Goal: Task Accomplishment & Management: Use online tool/utility

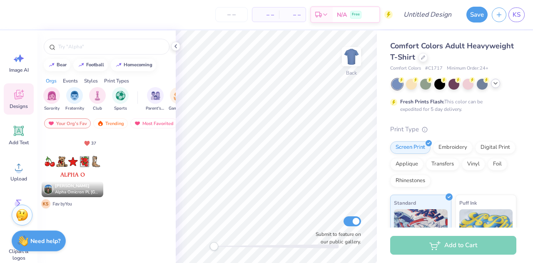
click at [499, 84] on div at bounding box center [495, 83] width 9 height 9
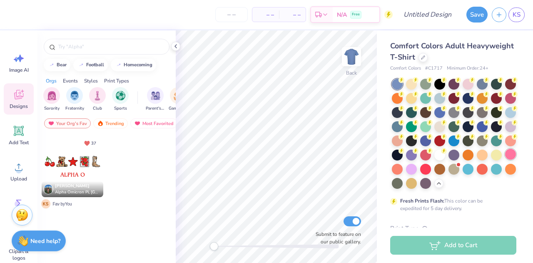
click at [505, 160] on div at bounding box center [510, 154] width 11 height 11
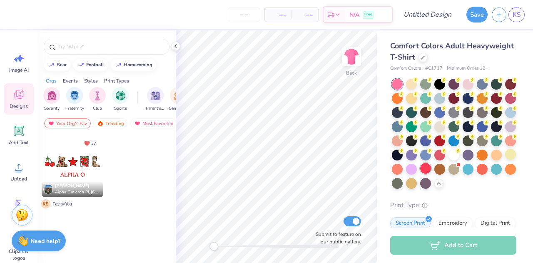
click at [420, 174] on div at bounding box center [425, 168] width 11 height 11
click at [463, 174] on div at bounding box center [468, 168] width 11 height 11
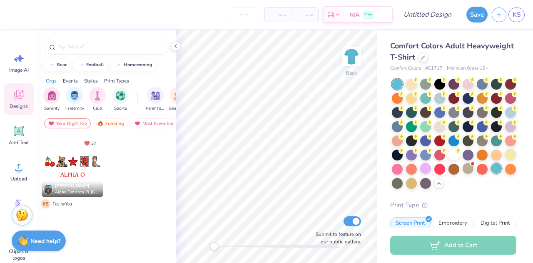
click at [491, 174] on div at bounding box center [496, 168] width 11 height 11
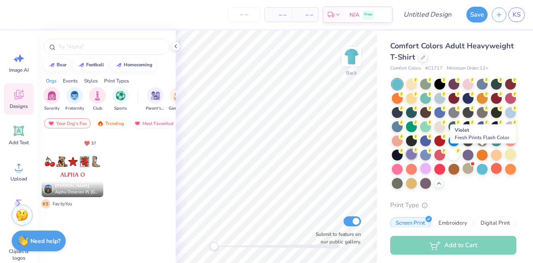
click at [417, 153] on div at bounding box center [411, 154] width 11 height 11
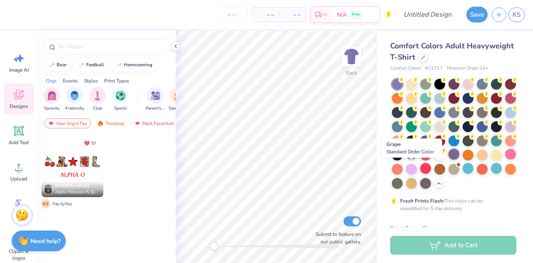
click at [449, 160] on div at bounding box center [454, 154] width 11 height 11
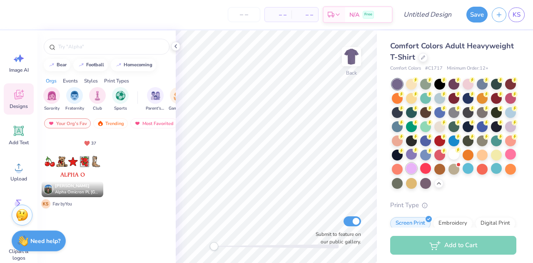
click at [417, 172] on div at bounding box center [411, 168] width 11 height 11
click at [417, 154] on div at bounding box center [411, 154] width 11 height 11
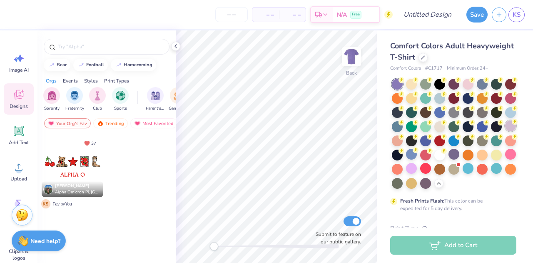
click at [505, 131] on div at bounding box center [510, 125] width 11 height 11
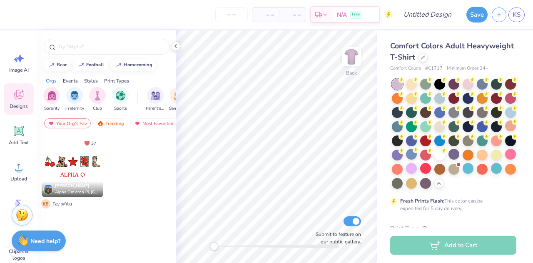
click at [20, 97] on icon at bounding box center [18, 95] width 9 height 10
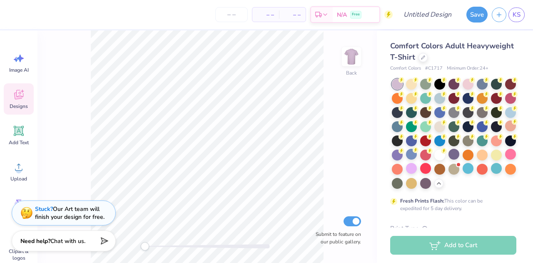
click at [22, 96] on icon at bounding box center [18, 95] width 9 height 10
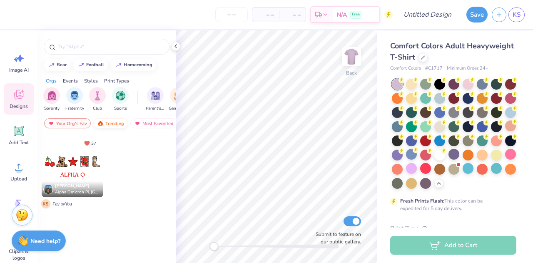
click at [104, 122] on div "Trending" at bounding box center [110, 123] width 35 height 10
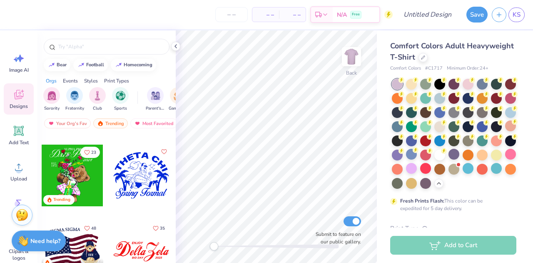
scroll to position [5289, 0]
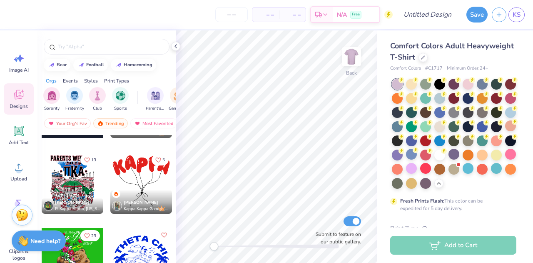
click at [144, 186] on div at bounding box center [141, 183] width 62 height 62
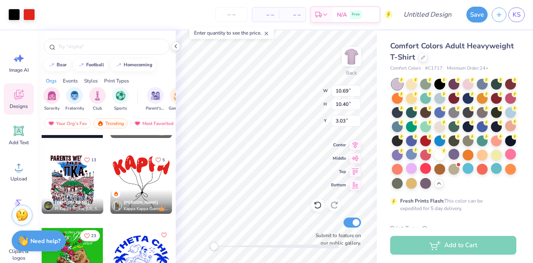
type input "10.69"
type input "10.40"
type input "3.03"
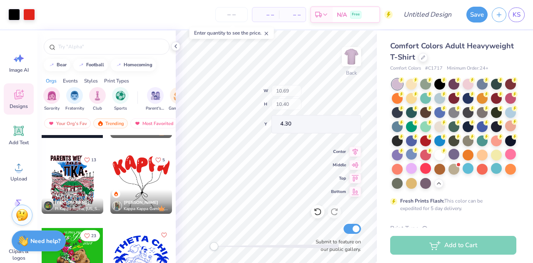
type input "2.12"
type input "2.76"
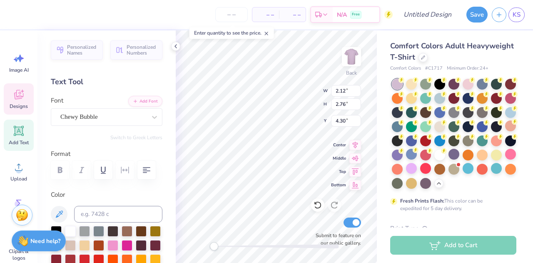
scroll to position [7, 1]
type input "2.53"
type input "2.98"
type input "5.05"
type textarea "K"
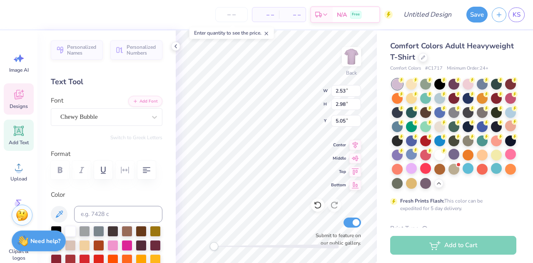
type textarea "A"
type input "2.12"
type input "2.76"
type input "4.47"
type textarea "n"
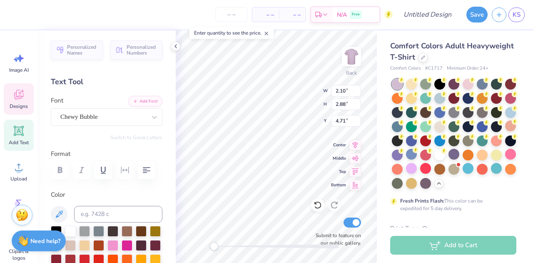
type textarea "a"
type textarea "G"
type input "8.32"
type input "8.78"
type input "5.93"
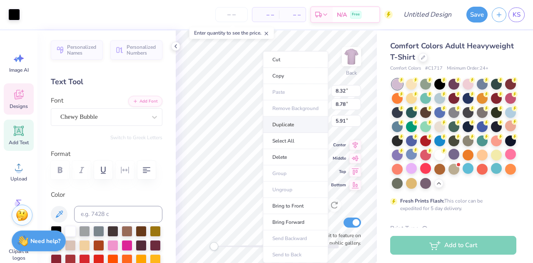
click at [288, 125] on li "Duplicate" at bounding box center [295, 125] width 65 height 16
type input "6.91"
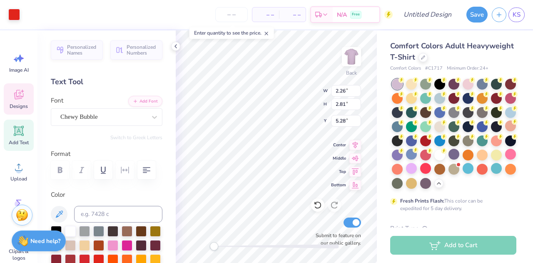
type input "2.26"
type input "2.81"
type input "5.28"
type input "2.10"
type input "2.82"
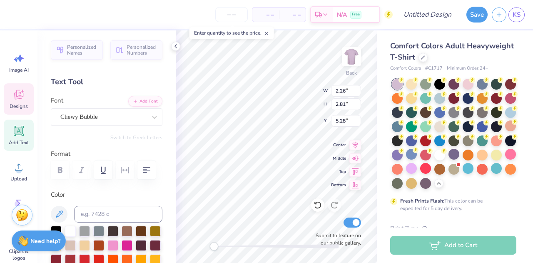
type input "3.69"
type input "2.03"
type input "2.94"
type input "4.72"
type input "2.05"
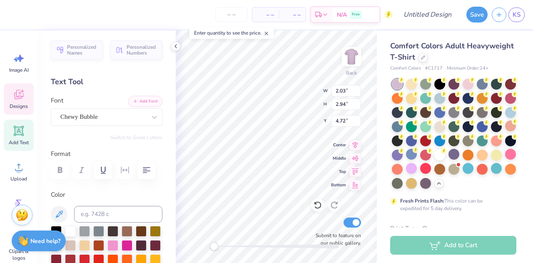
type input "2.93"
type input "4.45"
type input "2.03"
type input "2.94"
type input "4.97"
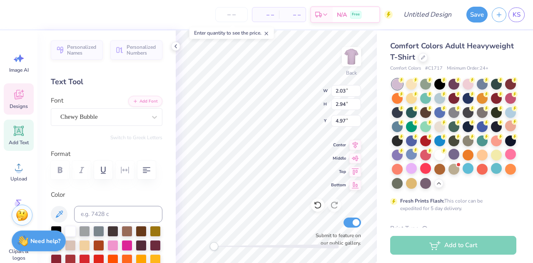
type input "2.29"
type input "2.81"
type input "5.10"
type input "8.32"
type input "8.78"
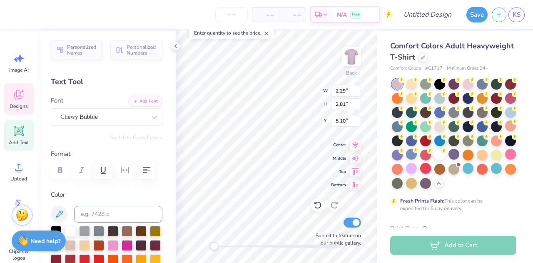
type input "13.02"
type input "8.56"
type input "9.03"
type input "11.14"
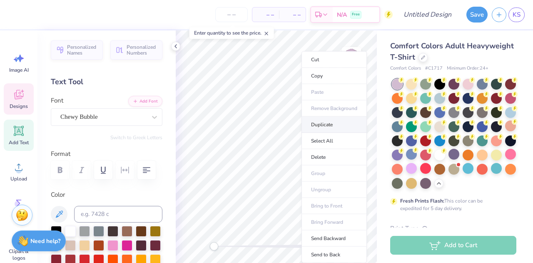
click at [328, 121] on li "Duplicate" at bounding box center [334, 125] width 65 height 16
type input "6.02"
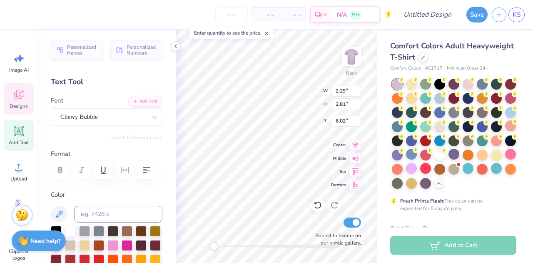
type textarea "m"
type input "2.03"
type input "2.94"
type input "5.46"
type input "2.10"
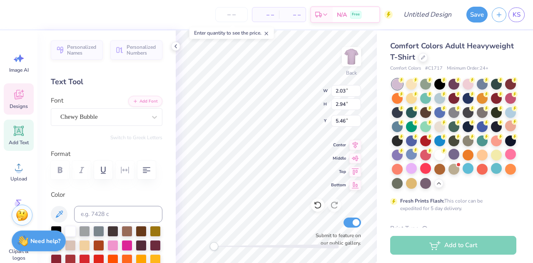
type input "2.82"
type input "4.05"
click at [22, 98] on icon at bounding box center [18, 94] width 12 height 12
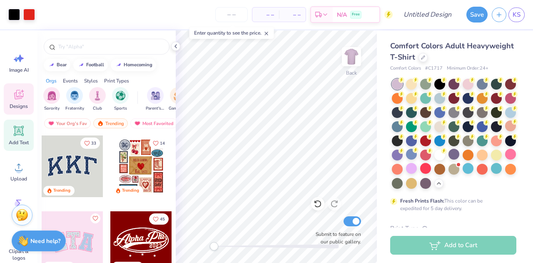
click at [17, 129] on icon at bounding box center [19, 131] width 8 height 8
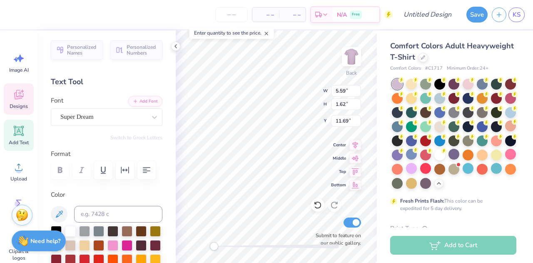
click at [17, 98] on icon at bounding box center [19, 95] width 8 height 7
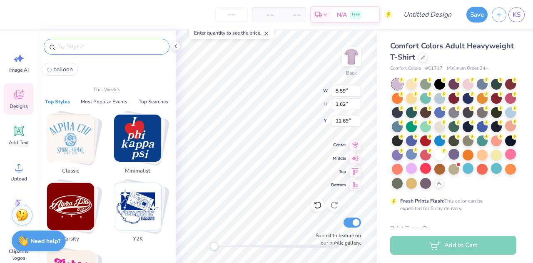
click at [119, 46] on input "text" at bounding box center [110, 46] width 107 height 8
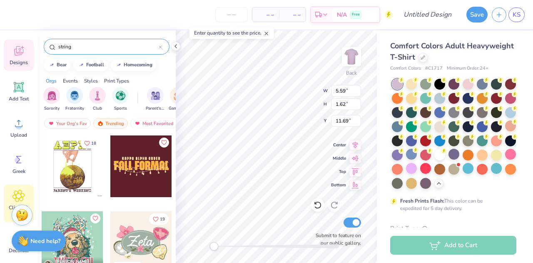
scroll to position [83, 0]
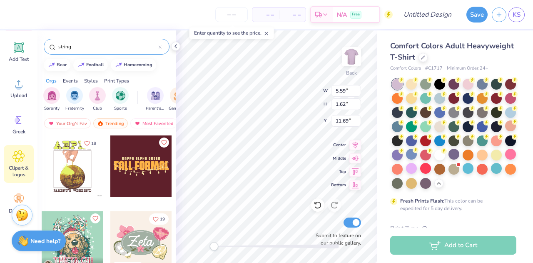
type input "string"
click at [19, 165] on div "Clipart & logos" at bounding box center [19, 164] width 30 height 38
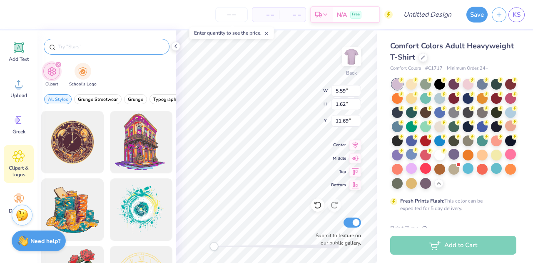
click at [97, 41] on div at bounding box center [107, 47] width 126 height 16
drag, startPoint x: 99, startPoint y: 44, endPoint x: 112, endPoint y: 85, distance: 43.5
click at [110, 80] on div "Clipart School's Logo All Styles Grunge Streetwear Grunge Typography Graphic St…" at bounding box center [106, 146] width 138 height 232
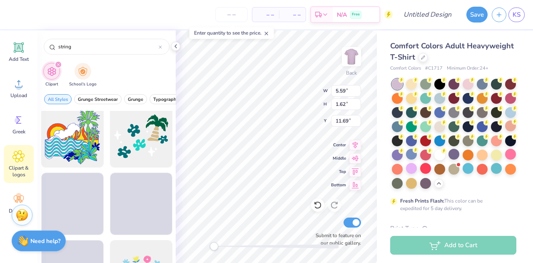
scroll to position [1166, 0]
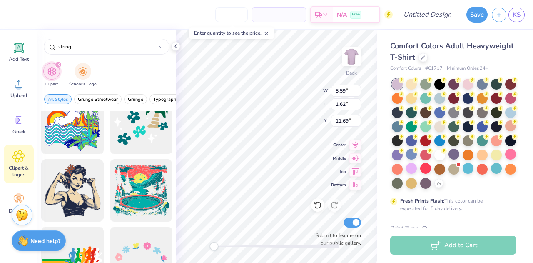
type input "string"
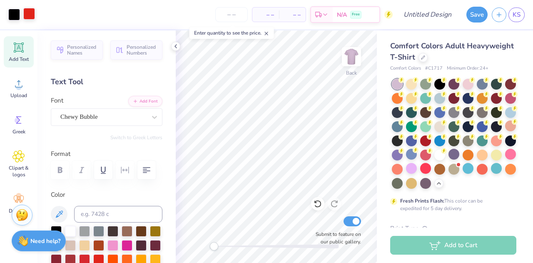
click at [26, 15] on div at bounding box center [29, 14] width 12 height 12
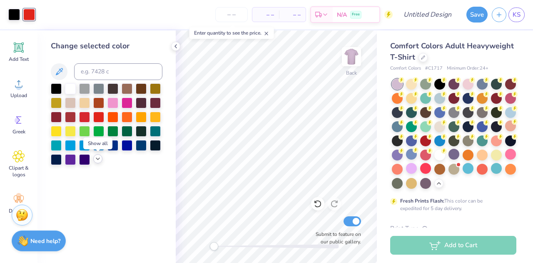
click at [97, 157] on icon at bounding box center [98, 158] width 7 height 7
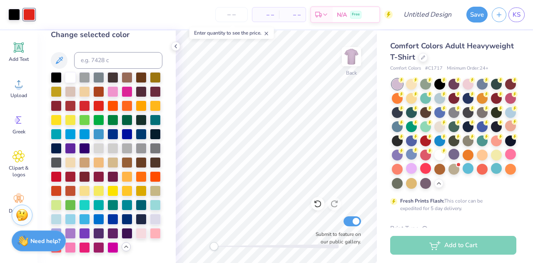
scroll to position [39, 0]
click at [76, 227] on div at bounding box center [70, 232] width 11 height 11
click at [90, 227] on div at bounding box center [84, 232] width 11 height 11
click at [76, 227] on div at bounding box center [70, 232] width 11 height 11
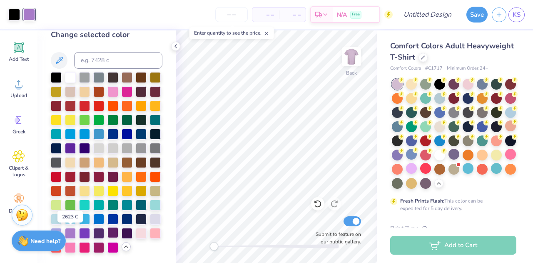
click at [107, 232] on div at bounding box center [112, 232] width 11 height 11
click at [76, 227] on div at bounding box center [70, 232] width 11 height 11
click at [90, 227] on div at bounding box center [84, 232] width 11 height 11
click at [76, 227] on div at bounding box center [70, 232] width 11 height 11
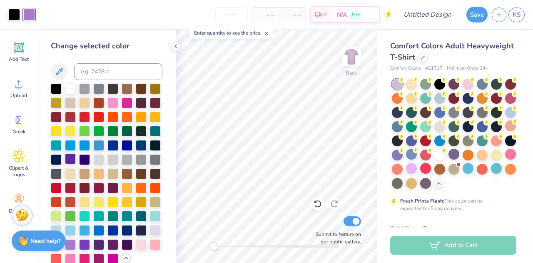
click at [76, 161] on div at bounding box center [70, 158] width 11 height 11
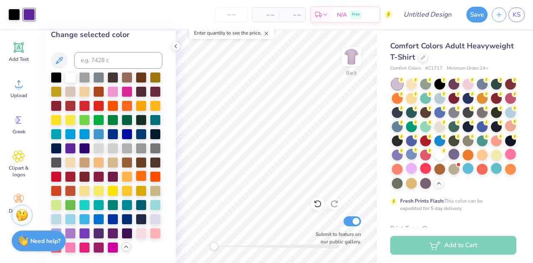
scroll to position [39, 0]
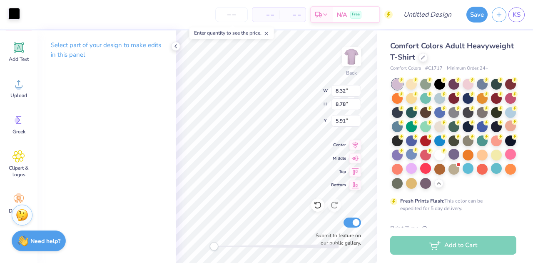
click at [19, 15] on div at bounding box center [14, 14] width 12 height 12
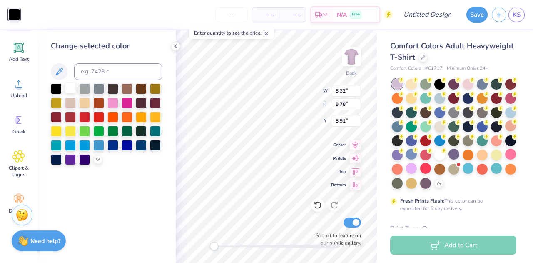
click at [70, 88] on div at bounding box center [70, 87] width 11 height 11
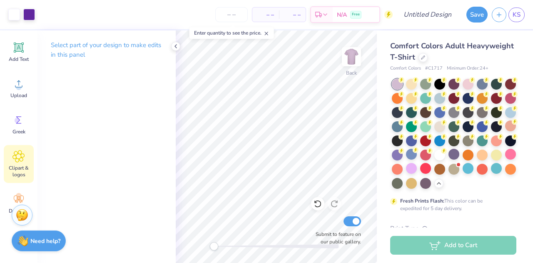
click at [24, 169] on span "Clipart & logos" at bounding box center [18, 170] width 27 height 13
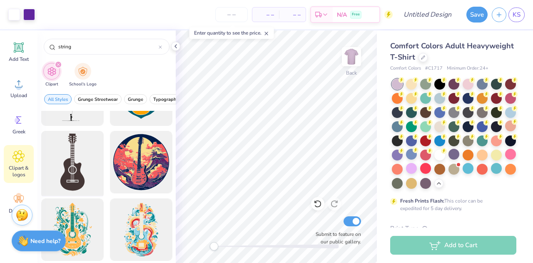
scroll to position [125, 0]
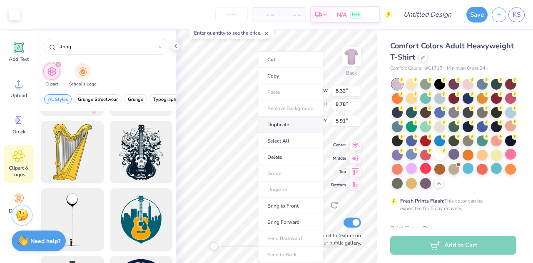
click at [281, 125] on li "Duplicate" at bounding box center [290, 125] width 65 height 16
type input "6.91"
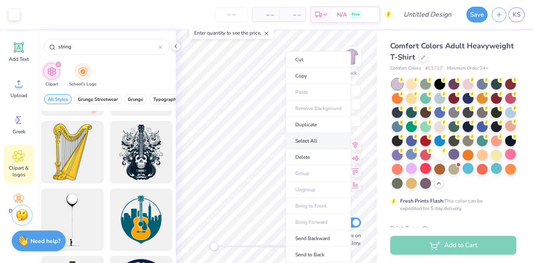
click at [316, 140] on li "Select All" at bounding box center [318, 141] width 65 height 16
type input "13.21"
type input "14.00"
type input "4.45"
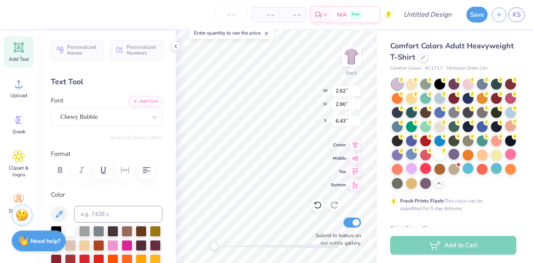
type input "2.62"
type input "2.90"
type input "6.43"
type input "2.29"
type input "2.81"
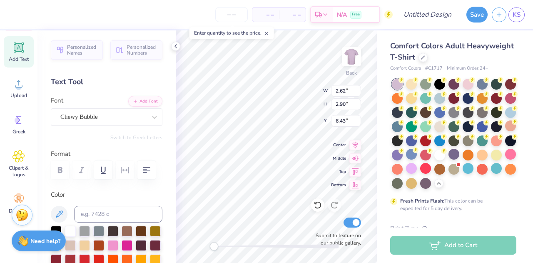
type input "5.50"
type input "2.26"
type input "5.97"
type input "8.32"
type input "8.78"
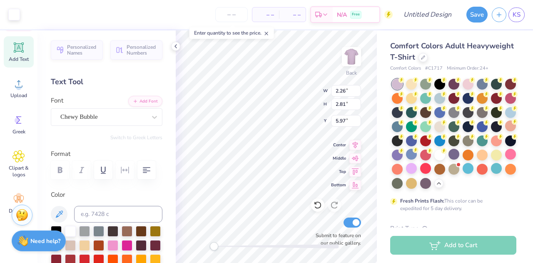
type input "5.91"
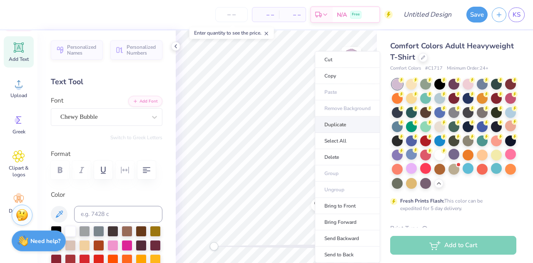
click at [332, 119] on li "Duplicate" at bounding box center [347, 125] width 65 height 16
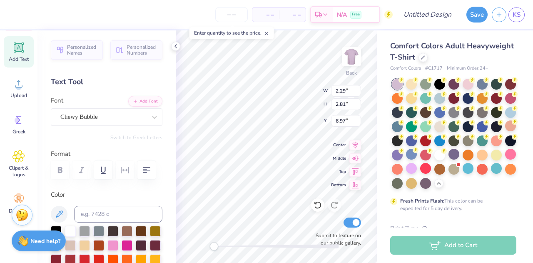
type input "6.97"
type textarea "4"
type textarea "r"
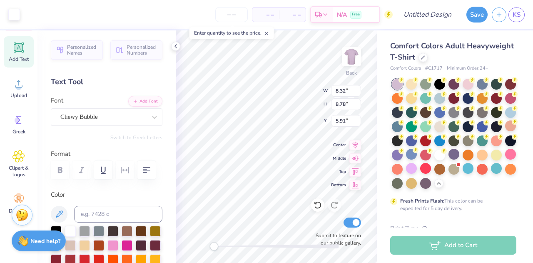
type input "8.32"
type input "8.78"
type input "5.91"
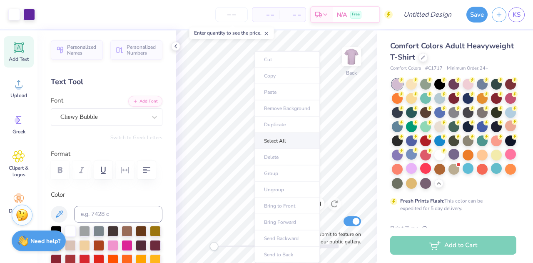
click at [277, 136] on li "Select All" at bounding box center [286, 141] width 65 height 16
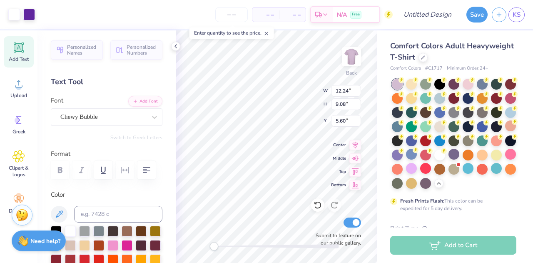
type input "12.24"
type input "9.08"
type input "4.59"
type input "2.10"
type input "2.55"
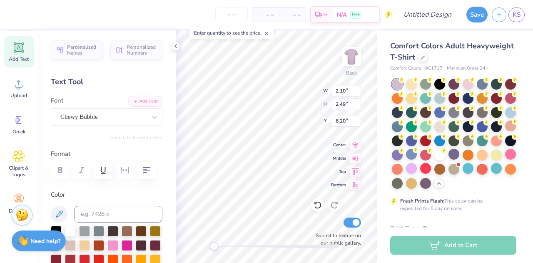
type input "4.89"
type input "2.03"
type input "2.49"
type input "5.82"
type input "2.32"
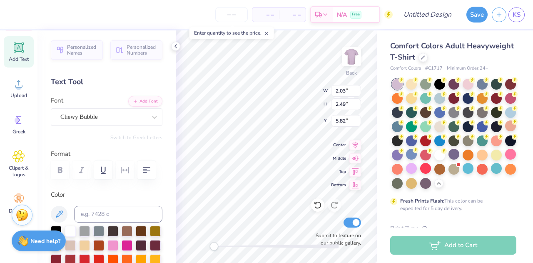
type input "2.57"
type input "6.15"
type input "1.85"
type input "2.50"
type input "5.15"
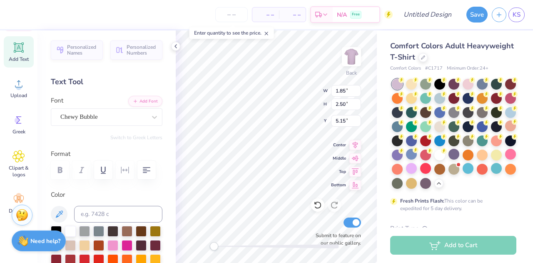
type input "2.32"
type input "2.57"
type input "2.06"
type input "2.55"
type input "4.89"
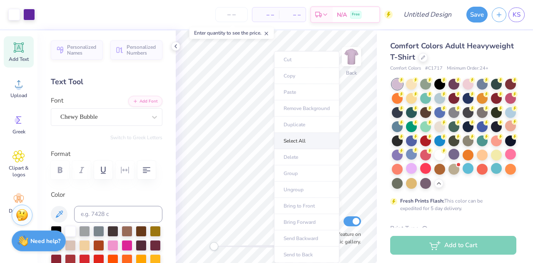
click at [299, 141] on li "Select All" at bounding box center [306, 141] width 65 height 16
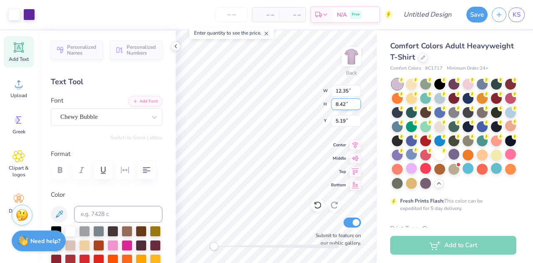
type input "12.35"
type input "8.42"
type input "5.19"
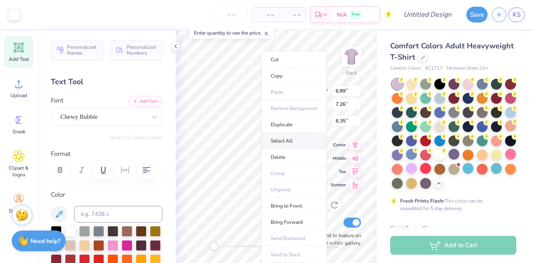
click at [289, 135] on li "Select All" at bounding box center [293, 141] width 65 height 16
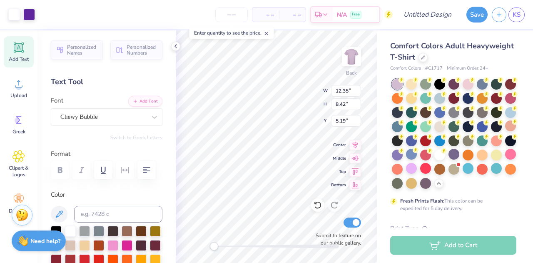
type input "12.35"
type input "8.42"
type input "4.83"
drag, startPoint x: 217, startPoint y: 244, endPoint x: 221, endPoint y: 244, distance: 4.2
click at [221, 244] on div "Accessibility label" at bounding box center [221, 246] width 8 height 8
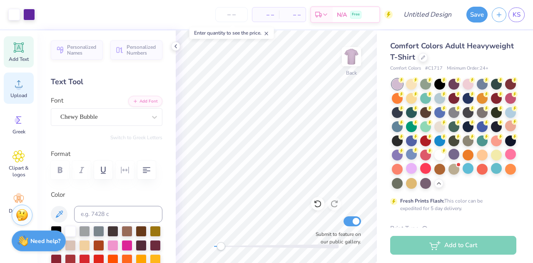
click at [15, 91] on div "Upload" at bounding box center [19, 87] width 30 height 31
click at [22, 91] on div "Upload" at bounding box center [19, 87] width 30 height 31
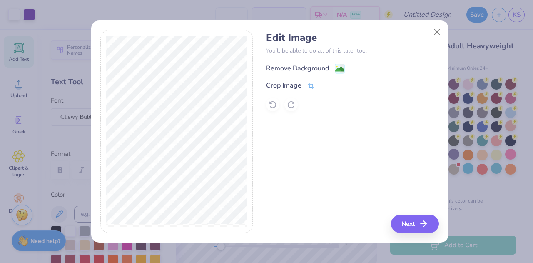
click at [322, 67] on div "Remove Background" at bounding box center [297, 68] width 63 height 10
click at [431, 224] on icon "button" at bounding box center [426, 224] width 10 height 10
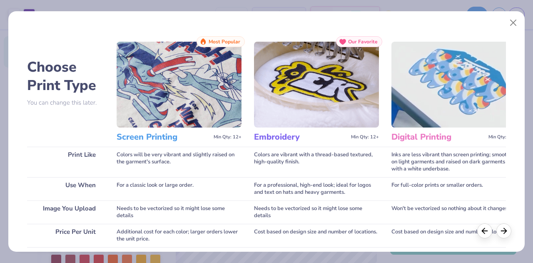
click at [189, 80] on img at bounding box center [179, 85] width 125 height 86
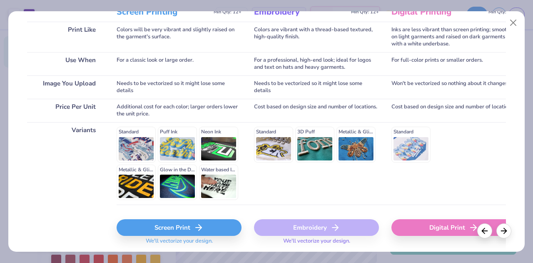
click at [200, 220] on div "Screen Print" at bounding box center [179, 227] width 125 height 17
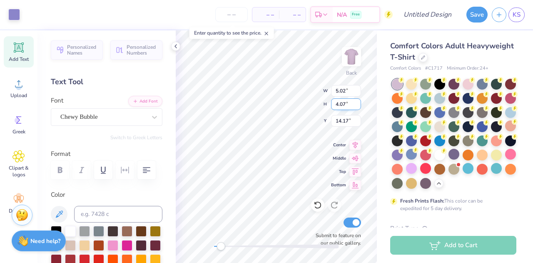
type input "5.02"
type input "4.07"
type input "14.17"
type input "3.25"
type input "2.63"
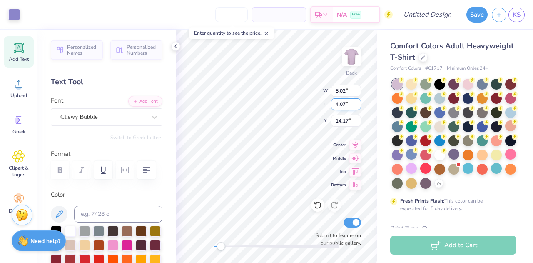
type input "13.93"
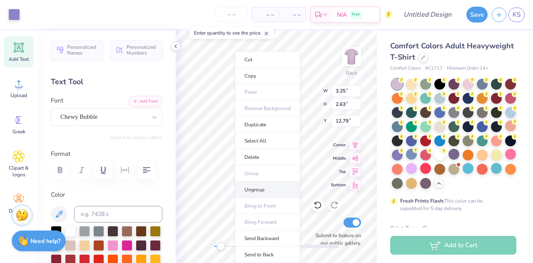
click at [266, 189] on li "Ungroup" at bounding box center [267, 190] width 65 height 16
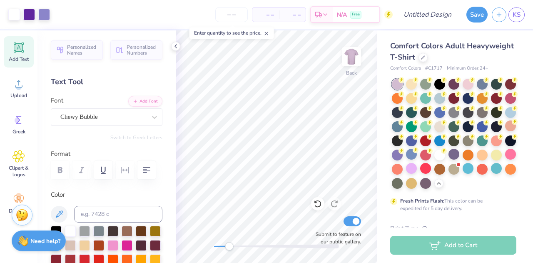
click at [229, 250] on div "Back Submit to feature on our public gallery." at bounding box center [276, 146] width 201 height 232
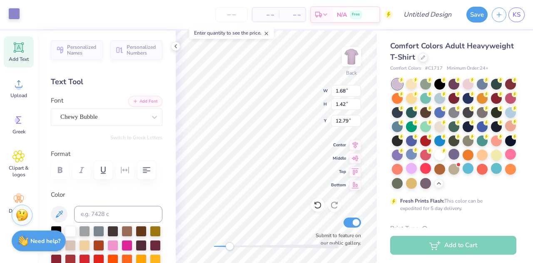
click at [20, 10] on div at bounding box center [14, 14] width 12 height 12
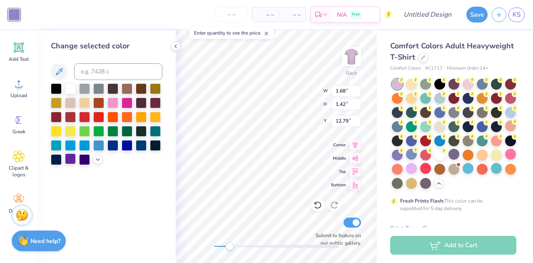
click at [76, 156] on div at bounding box center [70, 158] width 11 height 11
type input "12.81"
click at [73, 156] on div at bounding box center [70, 158] width 11 height 11
click at [139, 194] on div "Change selected color" at bounding box center [106, 146] width 138 height 232
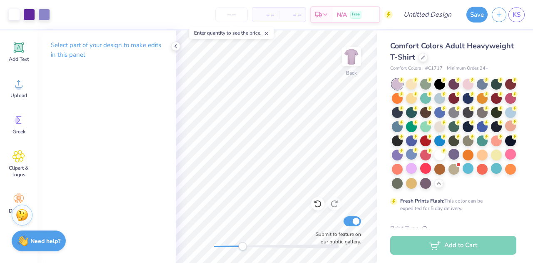
drag, startPoint x: 224, startPoint y: 243, endPoint x: 243, endPoint y: 246, distance: 19.4
click at [243, 246] on div at bounding box center [276, 246] width 125 height 8
drag, startPoint x: 247, startPoint y: 244, endPoint x: 222, endPoint y: 249, distance: 25.3
click at [222, 249] on div "Accessibility label" at bounding box center [222, 246] width 8 height 8
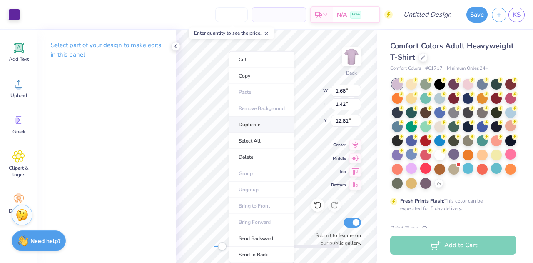
click at [257, 121] on li "Duplicate" at bounding box center [261, 125] width 65 height 16
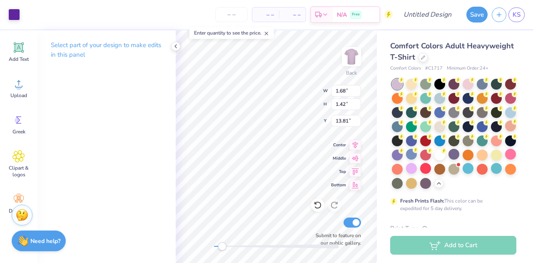
type input "13.81"
click at [209, 249] on div "Back Submit to feature on our public gallery." at bounding box center [276, 146] width 201 height 232
click at [177, 45] on polyline at bounding box center [176, 46] width 2 height 3
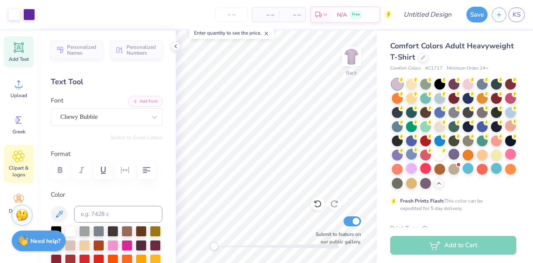
click at [17, 157] on icon at bounding box center [18, 156] width 5 height 5
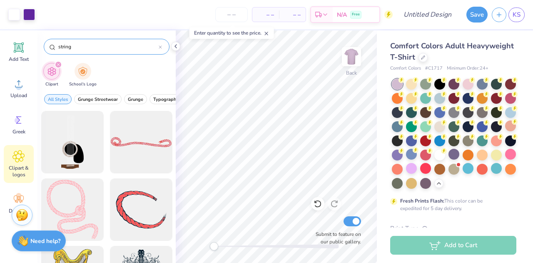
drag, startPoint x: 102, startPoint y: 47, endPoint x: 62, endPoint y: 44, distance: 40.5
click at [62, 45] on input "string" at bounding box center [107, 46] width 101 height 8
type input "s"
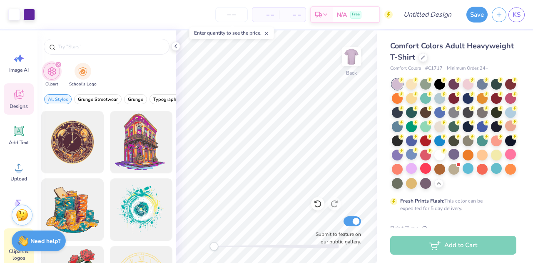
scroll to position [0, 0]
click at [23, 92] on icon at bounding box center [18, 94] width 12 height 12
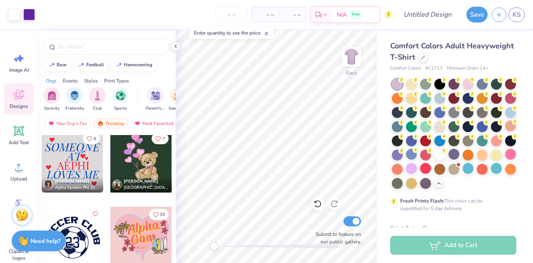
scroll to position [23488, 0]
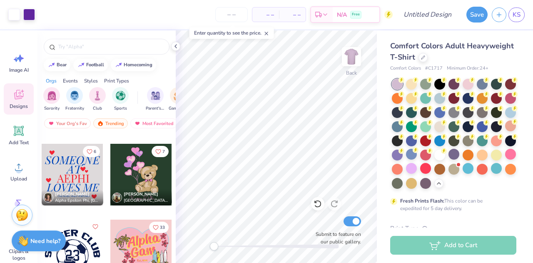
click at [134, 181] on div at bounding box center [141, 175] width 62 height 62
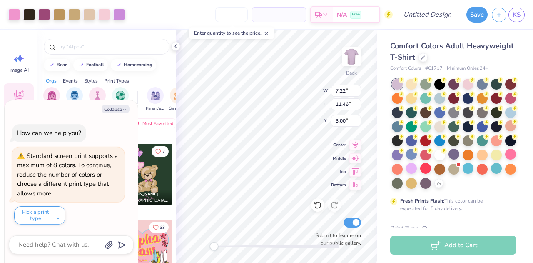
type textarea "x"
type input "1.87"
type input "2.33"
type input "6.09"
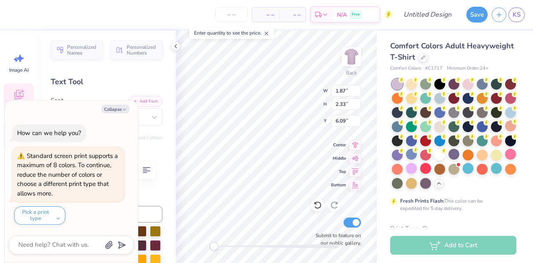
type textarea "x"
type input "3.25"
type input "3.54"
type input "4.87"
type textarea "x"
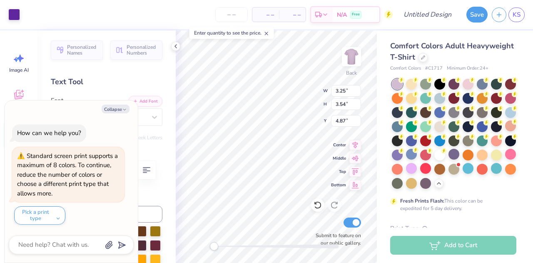
type input "6.89"
type input "7.26"
type input "5.98"
type textarea "x"
type input "7.99"
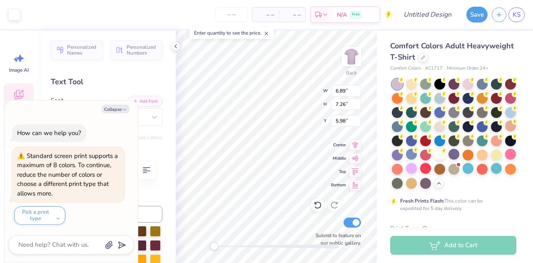
type input "5.25"
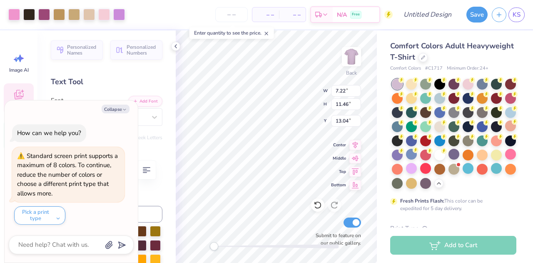
click at [318, 219] on div "Back W 7.22 7.22 " H 11.46 11.46 " Y 13.04 13.04 " Center Middle Top Bottom Sub…" at bounding box center [276, 146] width 201 height 232
type textarea "x"
type input "10.33"
type input "16.40"
type input "4.30"
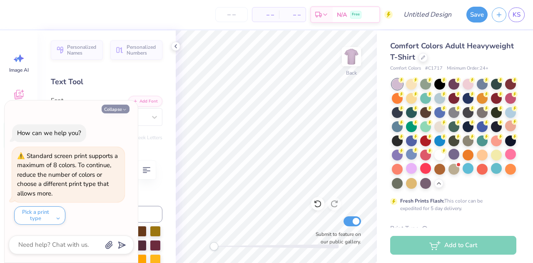
click at [112, 110] on button "Collapse" at bounding box center [116, 109] width 28 height 9
type textarea "x"
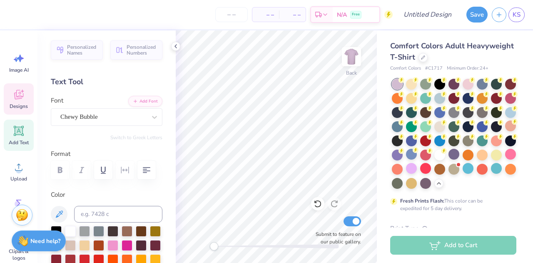
click at [25, 99] on div "Designs" at bounding box center [19, 98] width 30 height 31
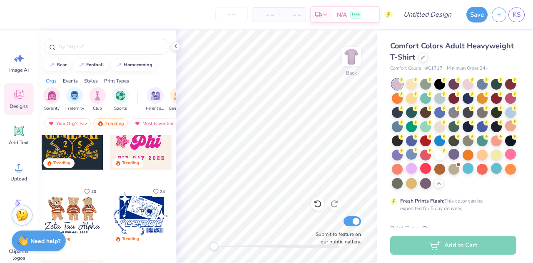
scroll to position [458, 0]
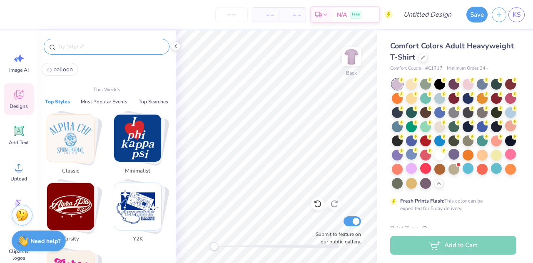
click at [100, 49] on input "text" at bounding box center [110, 46] width 107 height 8
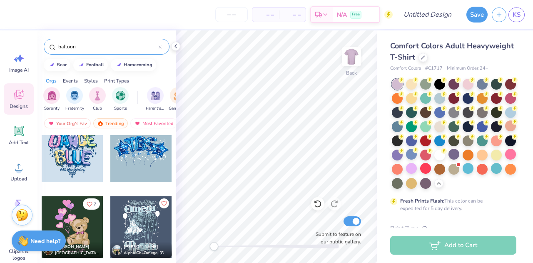
scroll to position [125, 0]
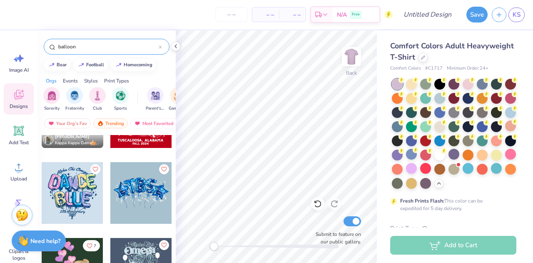
type input "balloon"
click at [67, 194] on div at bounding box center [73, 193] width 62 height 62
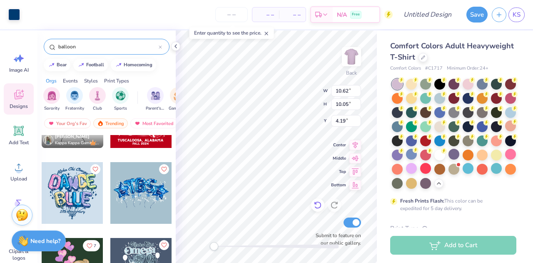
type input "10.62"
type input "10.05"
type input "4.19"
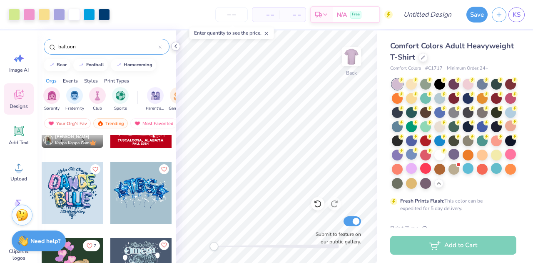
click at [177, 47] on icon at bounding box center [175, 46] width 7 height 7
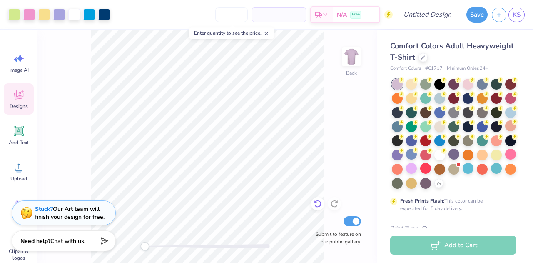
drag, startPoint x: 323, startPoint y: 206, endPoint x: 317, endPoint y: 206, distance: 5.8
click at [322, 205] on div at bounding box center [317, 203] width 13 height 13
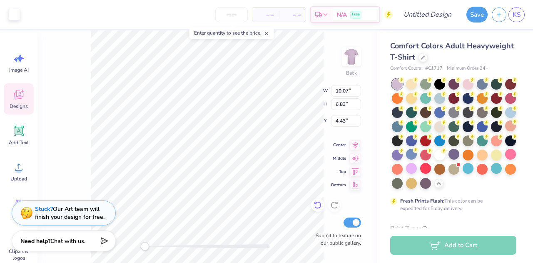
type input "10.07"
type input "6.83"
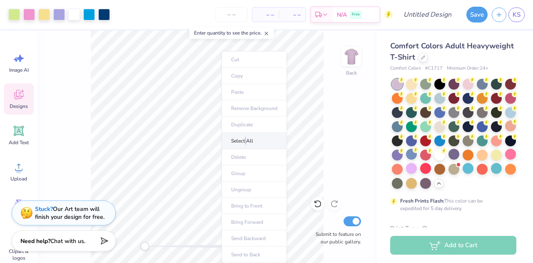
click at [247, 143] on li "Select All" at bounding box center [254, 141] width 65 height 16
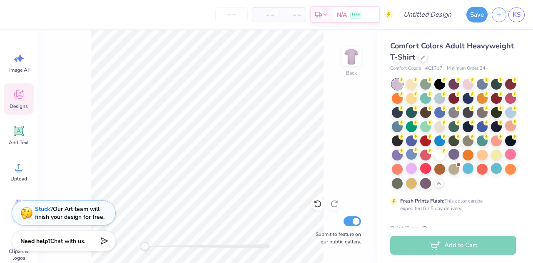
click at [14, 101] on div "Designs" at bounding box center [19, 98] width 30 height 31
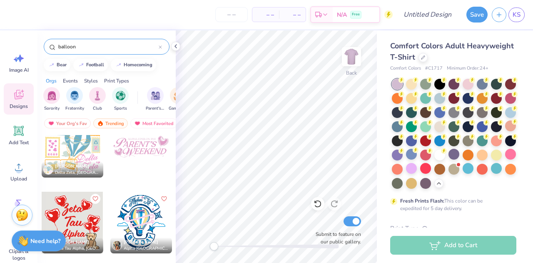
scroll to position [583, 0]
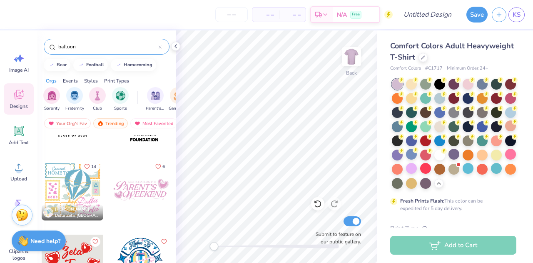
click at [138, 198] on div at bounding box center [141, 190] width 62 height 62
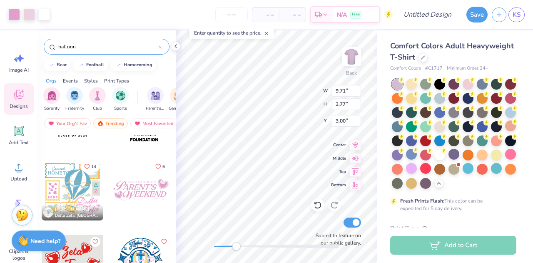
drag, startPoint x: 217, startPoint y: 243, endPoint x: 236, endPoint y: 242, distance: 19.2
click at [236, 242] on div at bounding box center [276, 246] width 125 height 8
click at [261, 262] on html "Art colors – – Per Item – – Total Est. Delivery N/A Free Design Title Save KS I…" at bounding box center [266, 131] width 533 height 263
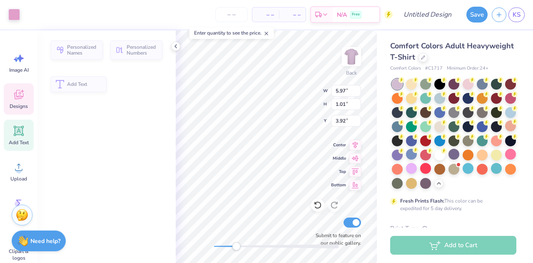
type input "5.97"
type input "1.01"
type input "3.92"
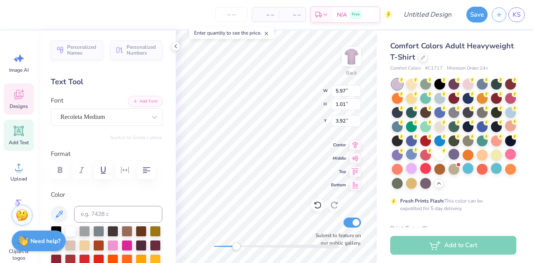
scroll to position [7, 1]
type textarea "g"
type textarea "nagram"
click at [179, 46] on icon at bounding box center [175, 46] width 7 height 7
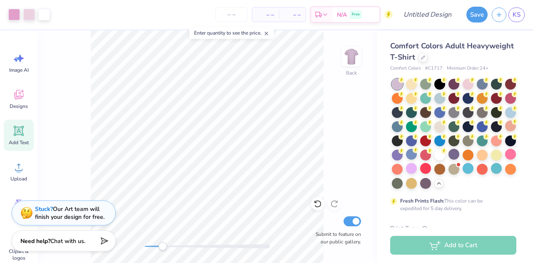
click at [176, 255] on div "Back Submit to feature on our public gallery." at bounding box center [206, 146] width 339 height 232
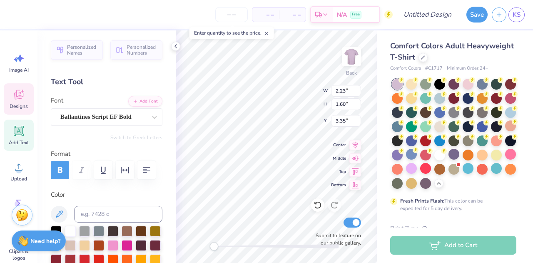
scroll to position [7, 1]
type textarea "A"
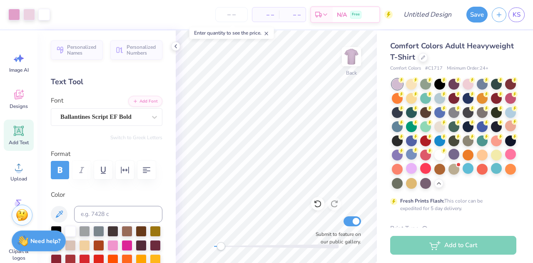
click at [221, 253] on div "Back Submit to feature on our public gallery." at bounding box center [276, 146] width 201 height 232
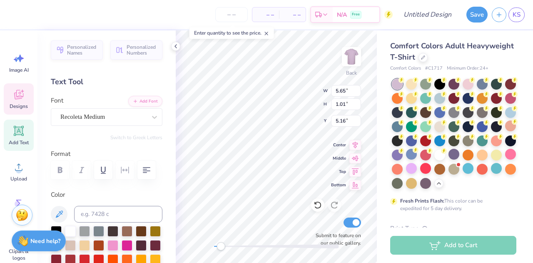
type textarea "alloons"
type input "2.23"
type input "1.57"
type input "5.05"
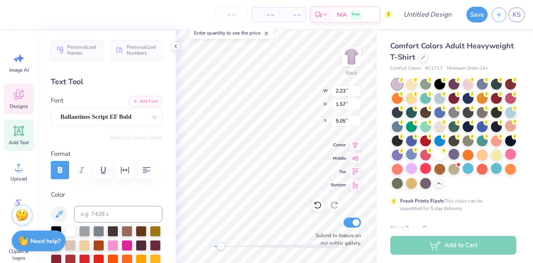
scroll to position [7, 1]
type textarea "B"
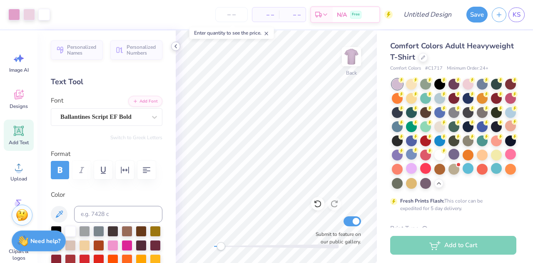
click at [177, 50] on div at bounding box center [175, 46] width 9 height 9
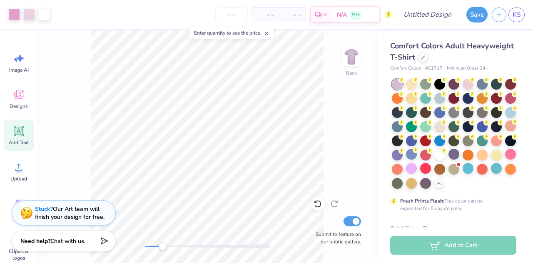
click at [162, 250] on div "Back Submit to feature on our public gallery." at bounding box center [206, 146] width 339 height 232
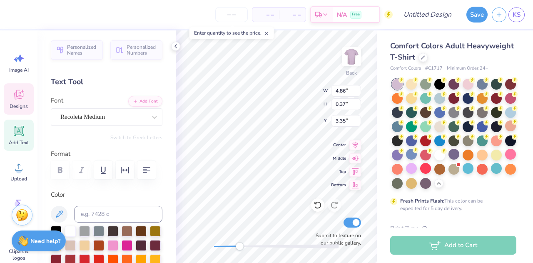
click at [245, 251] on div "Back W 4.86 4.86 " H 0.37 0.37 " Y 3.35 3.35 " Center Middle Top Bottom Submit …" at bounding box center [276, 146] width 201 height 232
click at [284, 212] on div "Back W 4.86 4.86 " H 0.37 0.37 " Y 3.35 3.35 " Center Middle Top Bottom Submit …" at bounding box center [276, 146] width 201 height 232
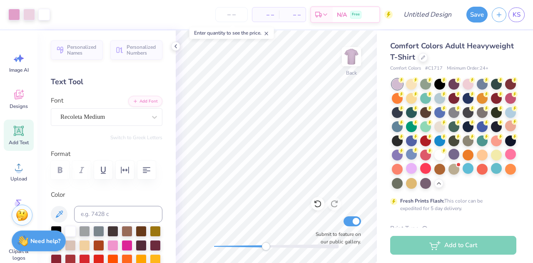
click at [175, 45] on icon at bounding box center [175, 46] width 7 height 7
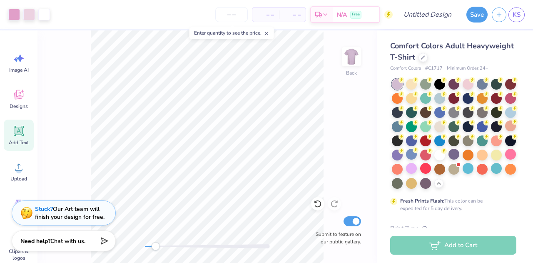
drag, startPoint x: 148, startPoint y: 245, endPoint x: 156, endPoint y: 248, distance: 8.7
click at [156, 248] on div "Accessibility label" at bounding box center [155, 246] width 8 height 8
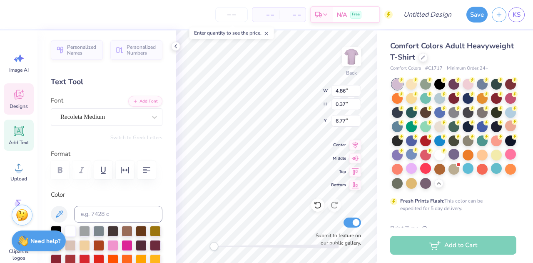
scroll to position [7, 5]
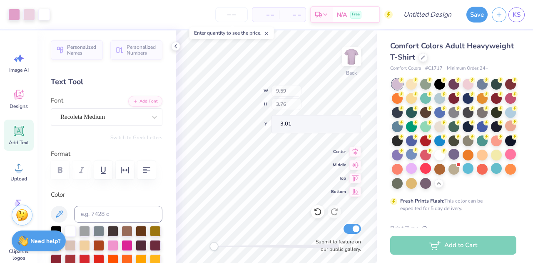
type input "9.59"
type input "3.76"
type input "3.01"
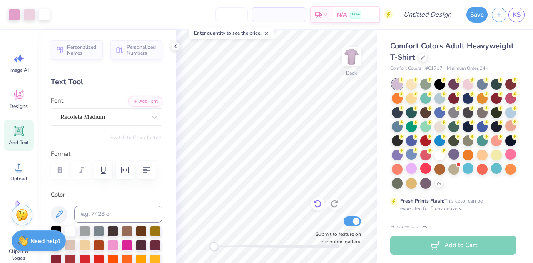
click at [319, 204] on icon at bounding box center [318, 203] width 8 height 8
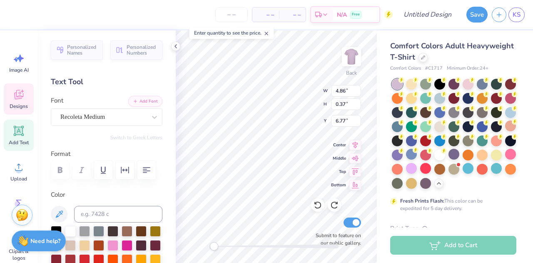
scroll to position [7, 2]
type textarea "A"
type textarea "Established 1977"
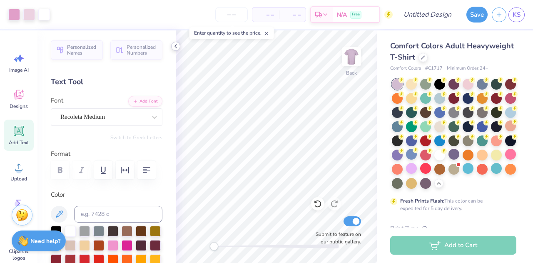
click at [177, 47] on icon at bounding box center [175, 46] width 7 height 7
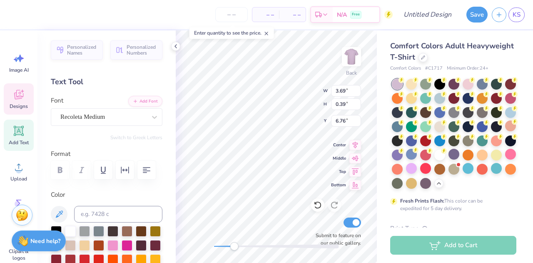
drag, startPoint x: 217, startPoint y: 246, endPoint x: 234, endPoint y: 246, distance: 17.5
click at [234, 246] on div "Accessibility label" at bounding box center [234, 246] width 8 height 8
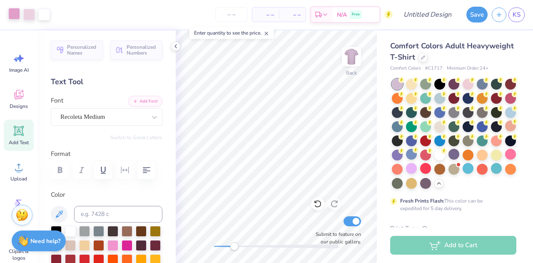
click at [17, 15] on div at bounding box center [14, 14] width 12 height 12
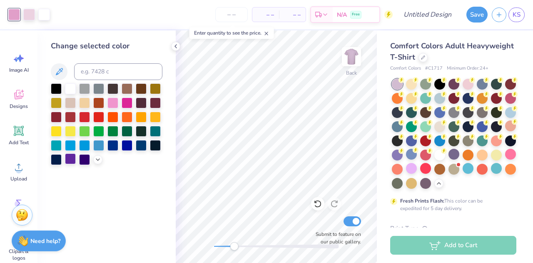
click at [69, 165] on div "Change selected color" at bounding box center [106, 146] width 138 height 232
click at [67, 158] on div at bounding box center [70, 159] width 11 height 11
click at [34, 15] on div at bounding box center [29, 14] width 12 height 12
click at [102, 161] on div at bounding box center [97, 159] width 9 height 9
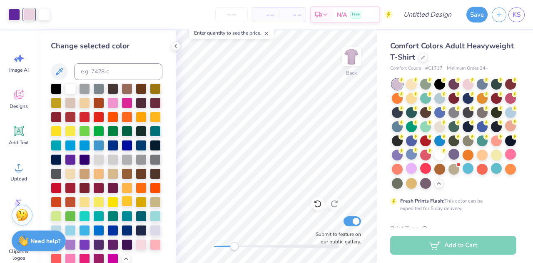
scroll to position [39, 0]
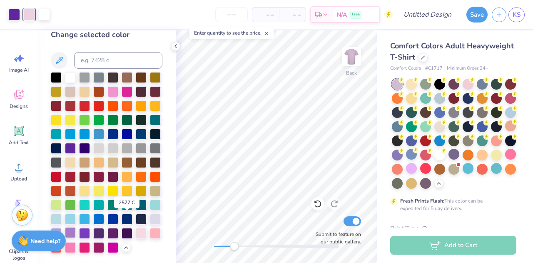
click at [76, 227] on div at bounding box center [70, 232] width 11 height 11
click at [176, 47] on polyline at bounding box center [176, 46] width 2 height 3
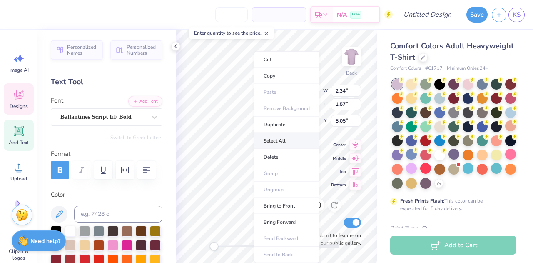
click at [280, 139] on li "Select All" at bounding box center [286, 141] width 65 height 16
type input "10.13"
type input "3.77"
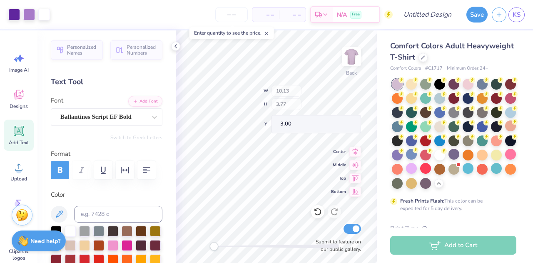
type input "3.73"
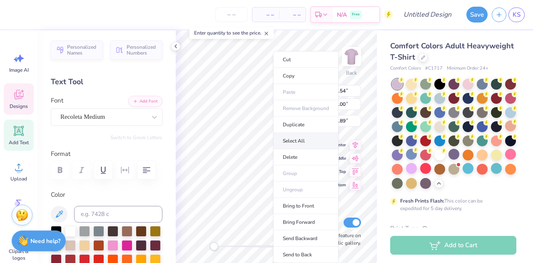
click at [299, 142] on li "Select All" at bounding box center [305, 141] width 65 height 16
type input "10.13"
type input "3.77"
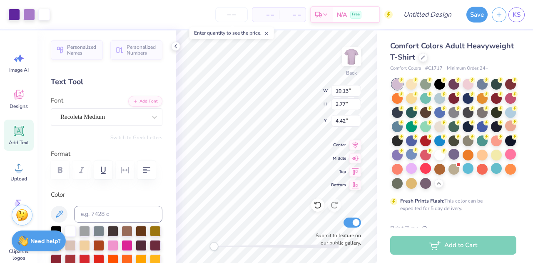
type input "4.67"
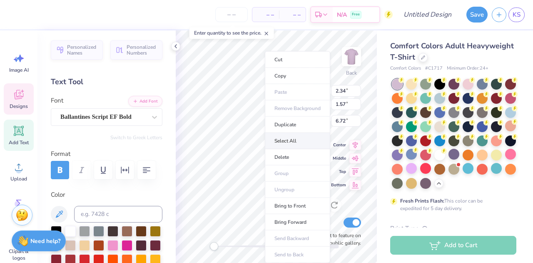
click at [286, 135] on li "Select All" at bounding box center [297, 141] width 65 height 16
type input "10.13"
type input "3.77"
type input "4.67"
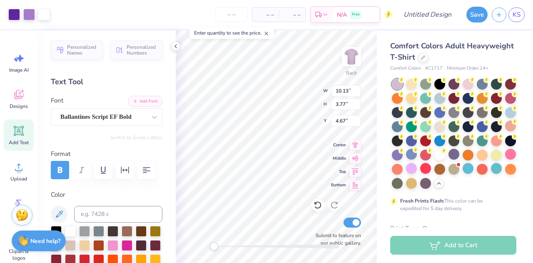
type input "11.31"
type input "4.21"
type input "5.14"
type input "12.48"
type input "4.64"
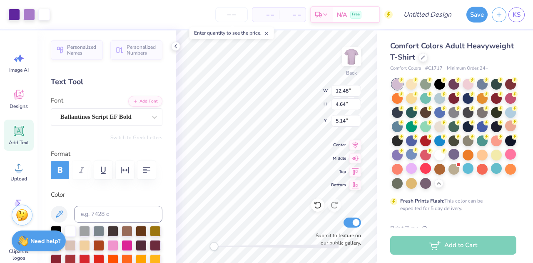
type input "5.50"
drag, startPoint x: 217, startPoint y: 246, endPoint x: 225, endPoint y: 244, distance: 7.7
click at [226, 247] on div "Accessibility label" at bounding box center [227, 246] width 8 height 8
drag, startPoint x: 228, startPoint y: 242, endPoint x: 220, endPoint y: 243, distance: 8.0
click at [220, 243] on div "Accessibility label" at bounding box center [220, 246] width 8 height 8
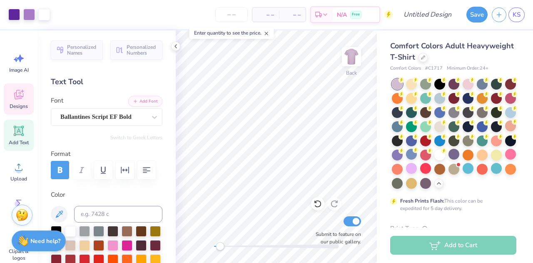
click at [17, 102] on div "Designs" at bounding box center [19, 98] width 30 height 31
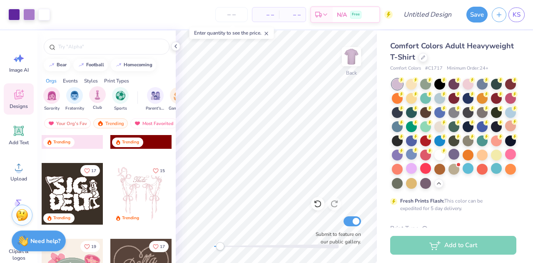
scroll to position [125, 0]
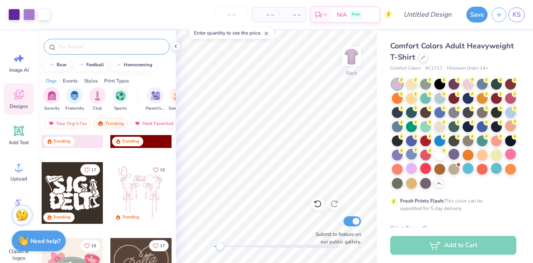
click at [94, 52] on div at bounding box center [107, 47] width 126 height 16
click at [93, 48] on input "text" at bounding box center [110, 46] width 107 height 8
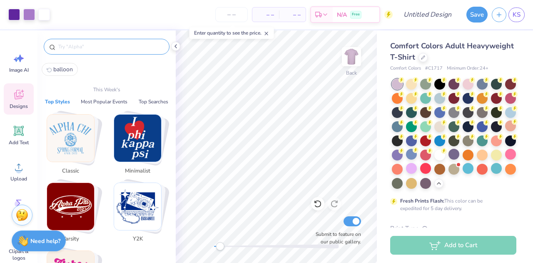
click at [74, 68] on button "balloon" at bounding box center [60, 69] width 36 height 13
type input "balloon"
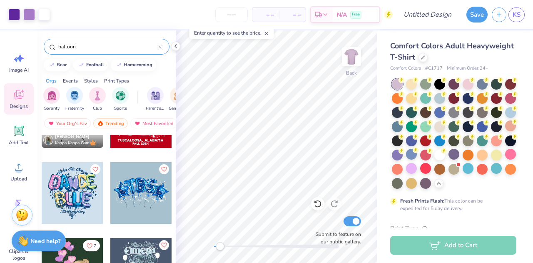
scroll to position [167, 0]
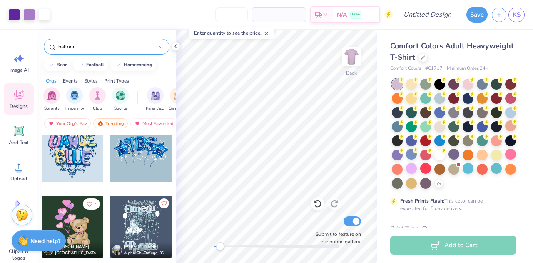
click at [142, 163] on div at bounding box center [141, 151] width 62 height 62
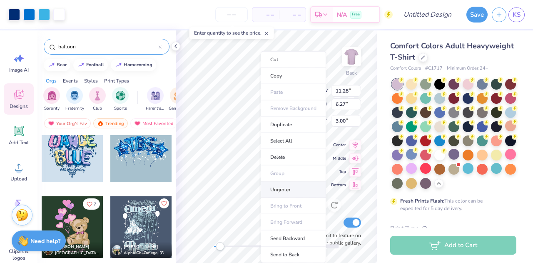
click at [290, 189] on li "Ungroup" at bounding box center [293, 190] width 65 height 16
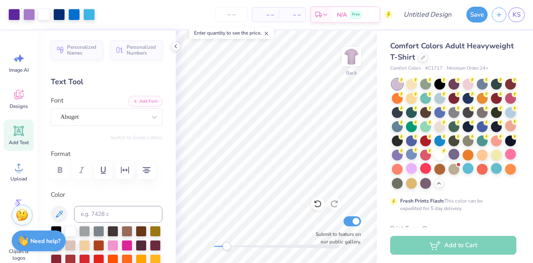
drag, startPoint x: 215, startPoint y: 246, endPoint x: 227, endPoint y: 249, distance: 11.6
click at [227, 248] on div at bounding box center [276, 246] width 125 height 4
click at [177, 45] on icon at bounding box center [175, 46] width 7 height 7
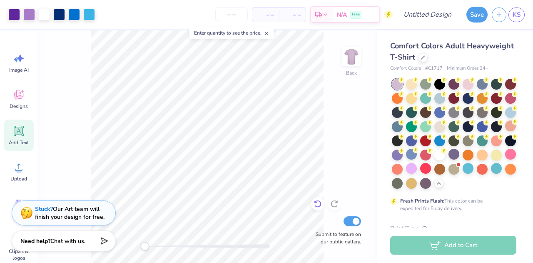
click at [316, 203] on icon at bounding box center [316, 202] width 2 height 2
click at [163, 253] on div "Back Submit to feature on our public gallery." at bounding box center [206, 146] width 339 height 232
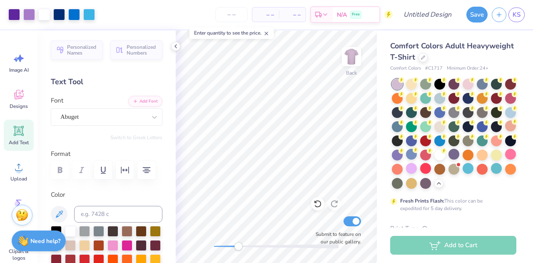
drag, startPoint x: 217, startPoint y: 245, endPoint x: 238, endPoint y: 247, distance: 21.0
click at [238, 247] on div "Accessibility label" at bounding box center [238, 246] width 8 height 8
drag, startPoint x: 239, startPoint y: 246, endPoint x: 219, endPoint y: 245, distance: 20.0
click at [219, 245] on div "Accessibility label" at bounding box center [219, 246] width 8 height 8
click at [321, 204] on icon at bounding box center [318, 203] width 8 height 8
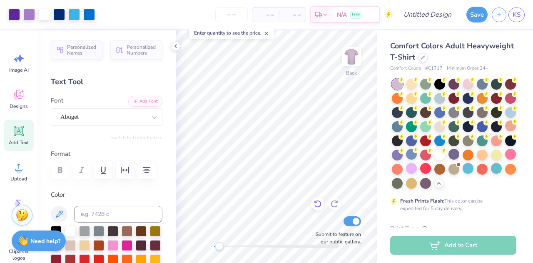
click at [321, 202] on icon at bounding box center [318, 203] width 8 height 8
click at [319, 204] on icon at bounding box center [318, 203] width 8 height 8
click at [319, 203] on icon at bounding box center [318, 203] width 8 height 8
drag, startPoint x: 219, startPoint y: 246, endPoint x: 225, endPoint y: 244, distance: 6.5
click at [227, 248] on div "Accessibility label" at bounding box center [227, 246] width 8 height 8
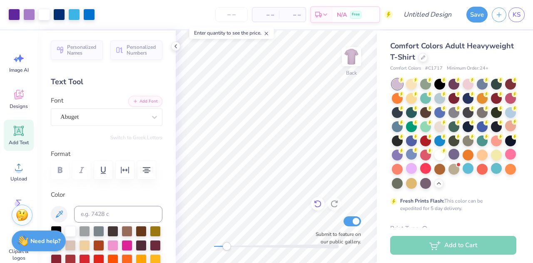
click at [319, 206] on icon at bounding box center [317, 203] width 7 height 7
click at [319, 203] on icon at bounding box center [318, 203] width 8 height 8
click at [321, 203] on icon at bounding box center [317, 203] width 7 height 7
click at [321, 204] on icon at bounding box center [317, 203] width 7 height 7
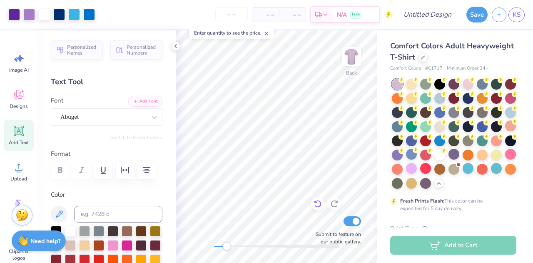
click at [321, 206] on icon at bounding box center [318, 203] width 8 height 8
click at [175, 45] on polyline at bounding box center [176, 46] width 2 height 3
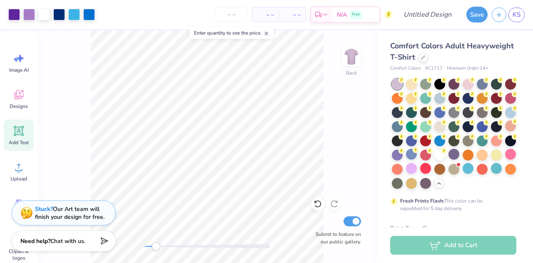
click at [165, 253] on div "Back Submit to feature on our public gallery." at bounding box center [206, 146] width 339 height 232
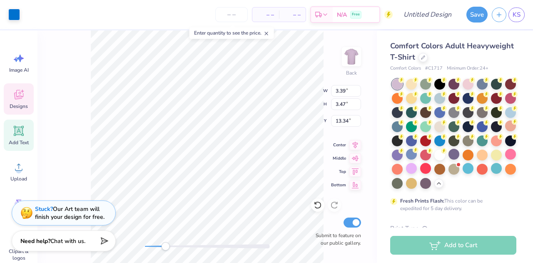
type input "3.39"
type input "3.47"
type input "13.34"
type input "3.36"
type input "3.39"
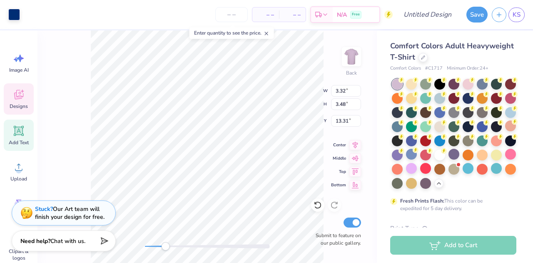
type input "13.30"
type input "0.63"
type input "2.49"
type input "16.20"
type input "3.44"
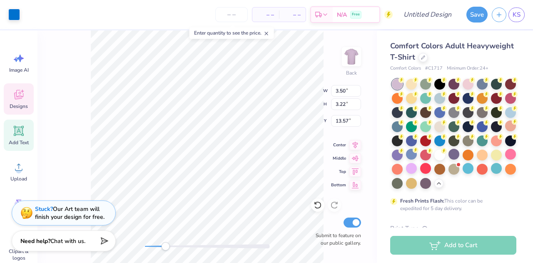
type input "3.41"
type input "3.39"
type input "3.40"
type input "13.56"
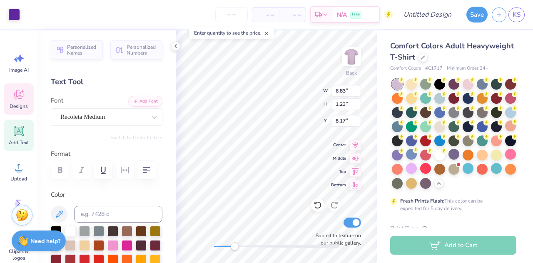
type input "6.83"
type input "1.23"
type input "8.17"
click at [316, 202] on g at bounding box center [317, 204] width 7 height 7
click at [315, 201] on icon at bounding box center [318, 205] width 8 height 8
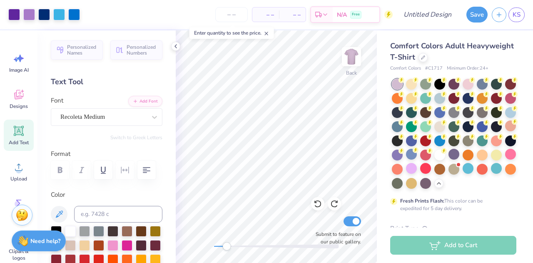
drag, startPoint x: 216, startPoint y: 246, endPoint x: 227, endPoint y: 246, distance: 11.2
click at [227, 246] on div "Accessibility label" at bounding box center [226, 246] width 8 height 8
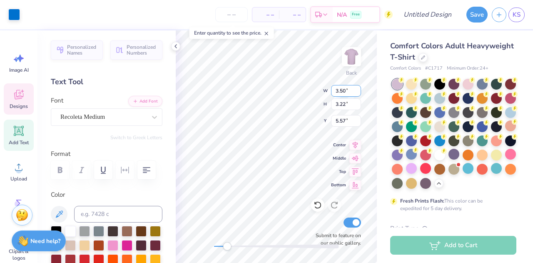
click at [343, 85] on div "Back W 3.50 3.50 " H 3.22 3.22 " Y 5.57 5.57 " Center Middle Top Bottom Submit …" at bounding box center [276, 146] width 201 height 232
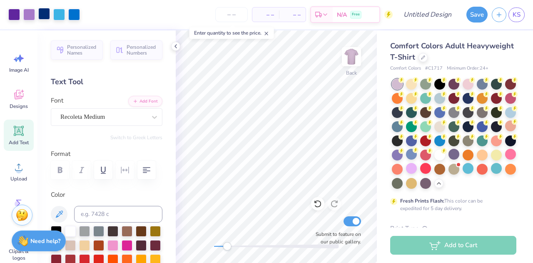
click at [48, 15] on div at bounding box center [44, 14] width 12 height 12
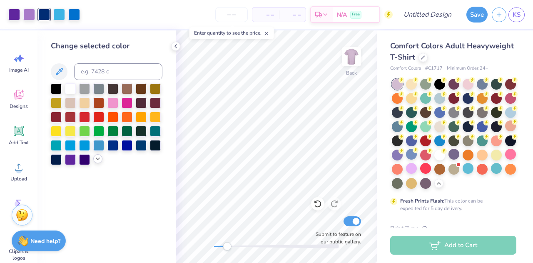
drag, startPoint x: 67, startPoint y: 161, endPoint x: 97, endPoint y: 161, distance: 29.2
click at [68, 162] on div at bounding box center [70, 159] width 11 height 11
click at [97, 161] on icon at bounding box center [98, 158] width 7 height 7
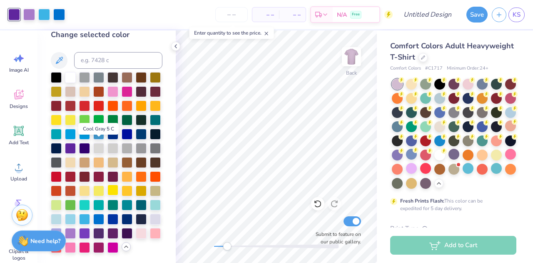
scroll to position [39, 0]
click at [62, 227] on div at bounding box center [56, 232] width 11 height 11
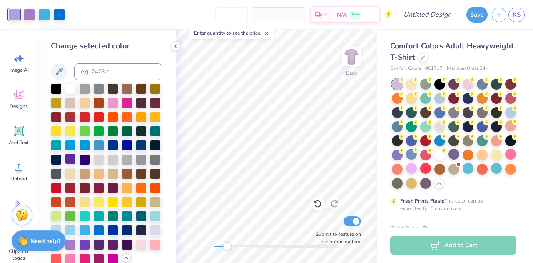
click at [76, 159] on div at bounding box center [70, 158] width 11 height 11
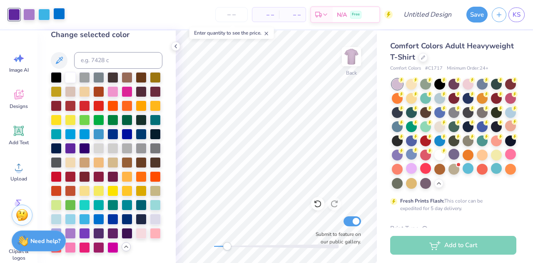
click at [55, 15] on div at bounding box center [59, 14] width 12 height 12
click at [76, 227] on div at bounding box center [70, 232] width 11 height 11
click at [42, 15] on div at bounding box center [44, 14] width 12 height 12
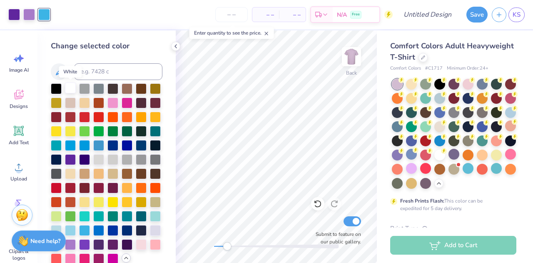
click at [72, 88] on div at bounding box center [70, 87] width 11 height 11
click at [176, 46] on icon at bounding box center [175, 46] width 7 height 7
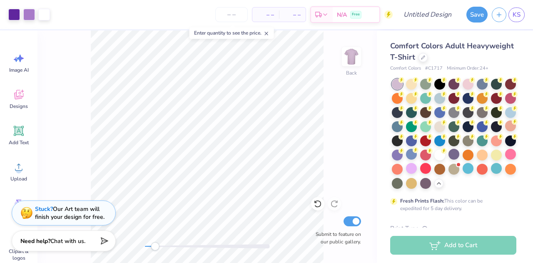
drag, startPoint x: 148, startPoint y: 249, endPoint x: 155, endPoint y: 249, distance: 6.7
click at [155, 249] on div at bounding box center [207, 246] width 125 height 8
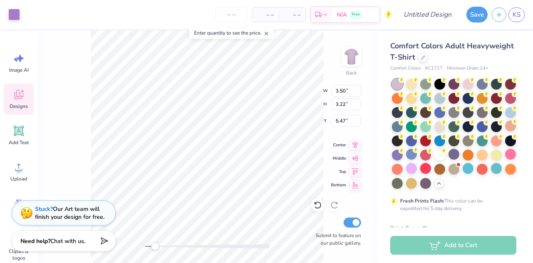
type input "3.44"
type input "3.41"
type input "3.50"
type input "3.22"
type input "2.26"
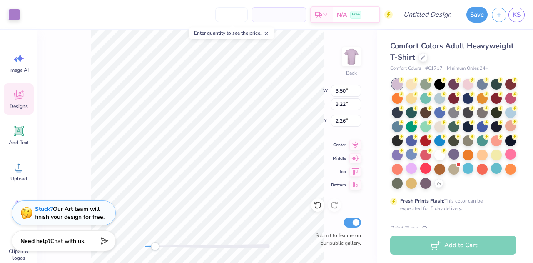
type input "3.44"
type input "3.41"
type input "1.61"
type input "3.50"
type input "3.22"
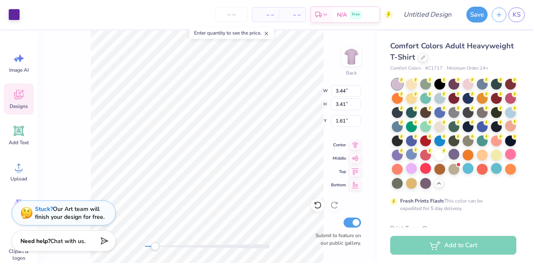
type input "5.02"
click at [12, 16] on div at bounding box center [14, 14] width 12 height 12
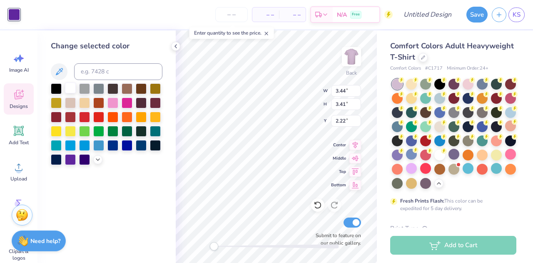
click at [68, 88] on div at bounding box center [70, 87] width 11 height 11
type input "3.50"
type input "3.22"
type input "5.02"
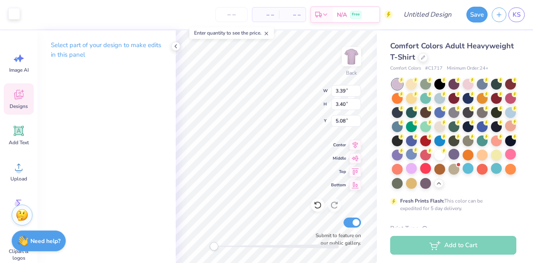
click at [17, 15] on div at bounding box center [14, 14] width 12 height 12
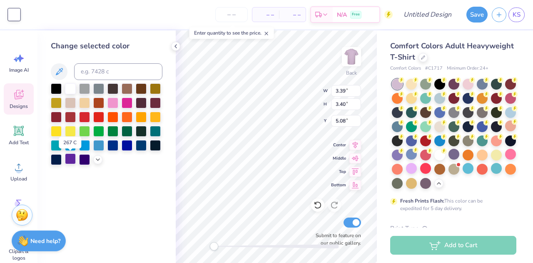
click at [70, 159] on div at bounding box center [70, 158] width 11 height 11
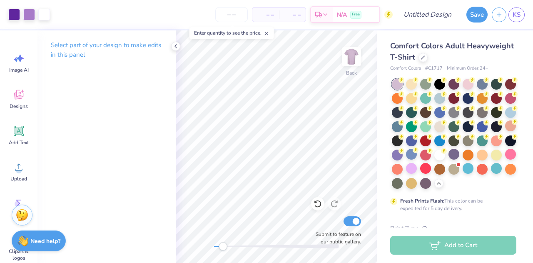
click at [223, 254] on div "Back Submit to feature on our public gallery." at bounding box center [276, 146] width 201 height 232
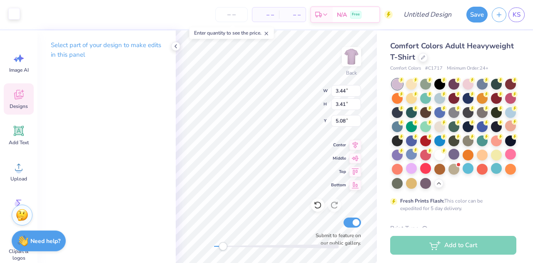
click at [13, 14] on div at bounding box center [14, 14] width 12 height 12
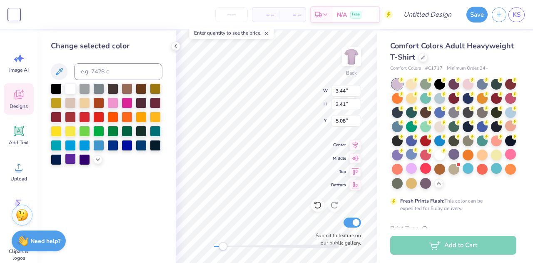
click at [74, 160] on div at bounding box center [70, 158] width 11 height 11
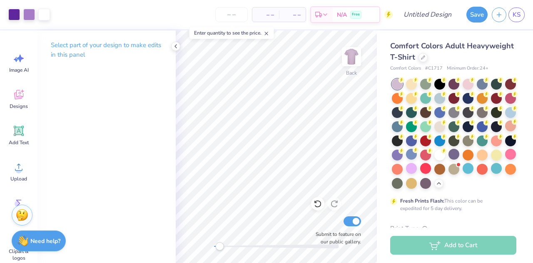
click at [219, 250] on div "Back Submit to feature on our public gallery." at bounding box center [276, 146] width 201 height 232
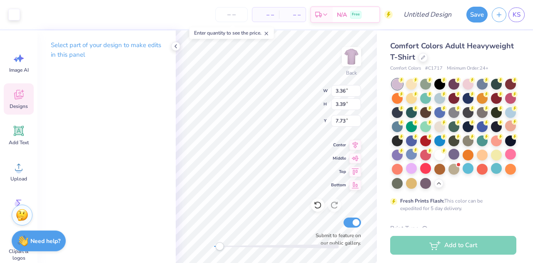
click at [22, 17] on div "Art colors – – Per Item – – Total Est. Delivery N/A Free Design Title Save KS" at bounding box center [266, 14] width 533 height 29
click at [19, 16] on div at bounding box center [14, 14] width 12 height 12
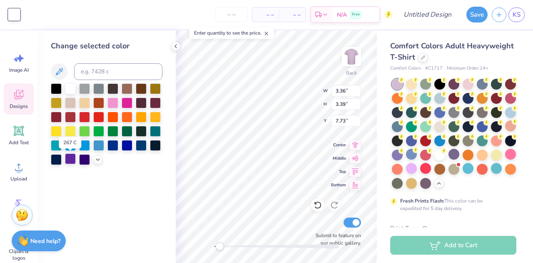
click at [72, 158] on div at bounding box center [70, 158] width 11 height 11
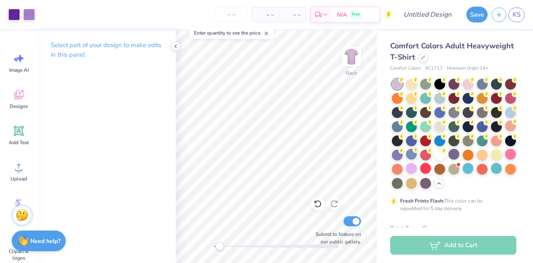
click at [125, 236] on div "Select part of your design to make edits in this panel" at bounding box center [106, 146] width 138 height 232
click at [174, 46] on icon at bounding box center [175, 46] width 7 height 7
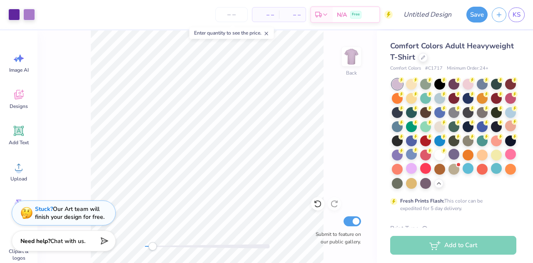
drag, startPoint x: 144, startPoint y: 248, endPoint x: 152, endPoint y: 249, distance: 8.5
click at [152, 249] on div "Accessibility label" at bounding box center [152, 246] width 8 height 8
click at [145, 248] on div "Accessibility label" at bounding box center [145, 246] width 8 height 8
drag, startPoint x: 146, startPoint y: 247, endPoint x: 152, endPoint y: 248, distance: 6.3
click at [152, 248] on div "Accessibility label" at bounding box center [152, 246] width 8 height 8
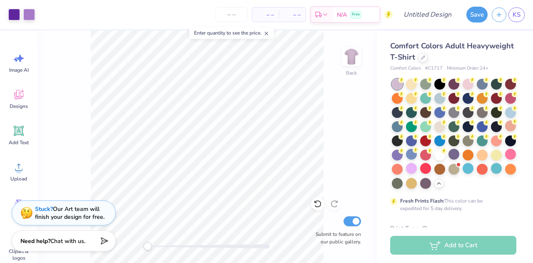
drag, startPoint x: 151, startPoint y: 247, endPoint x: 145, endPoint y: 247, distance: 6.3
click at [145, 247] on div "Accessibility label" at bounding box center [147, 246] width 8 height 8
drag, startPoint x: 148, startPoint y: 248, endPoint x: 153, endPoint y: 249, distance: 5.3
click at [153, 249] on div "Accessibility label" at bounding box center [153, 246] width 8 height 8
click at [475, 15] on button "Save" at bounding box center [476, 13] width 21 height 16
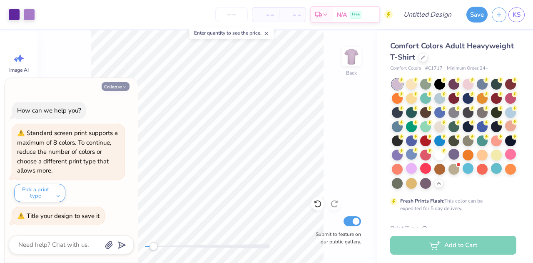
click at [121, 88] on button "Collapse" at bounding box center [116, 86] width 28 height 9
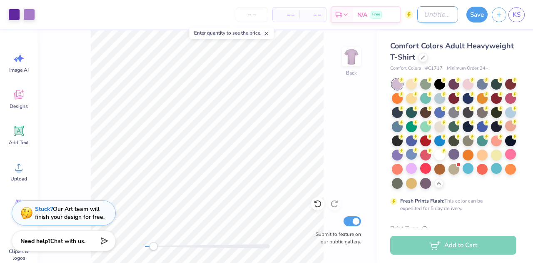
click at [445, 17] on input "Design Title" at bounding box center [437, 14] width 41 height 17
click at [470, 18] on button "Save" at bounding box center [476, 13] width 21 height 16
click at [476, 12] on div "Save" at bounding box center [476, 15] width 21 height 16
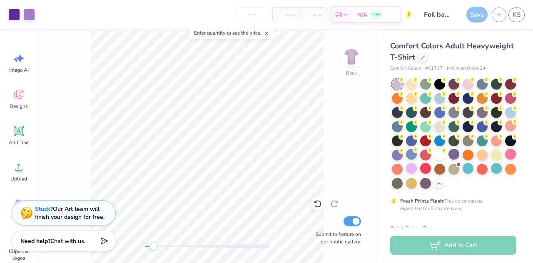
click at [268, 33] on icon at bounding box center [267, 33] width 6 height 6
click at [471, 15] on div "Save" at bounding box center [476, 15] width 21 height 16
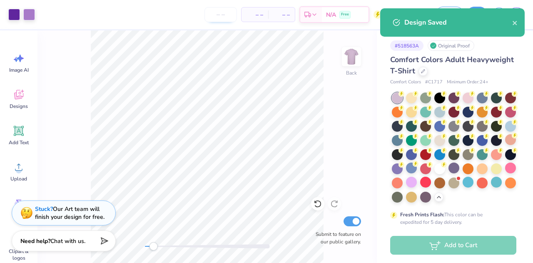
click at [228, 17] on input "number" at bounding box center [220, 14] width 32 height 15
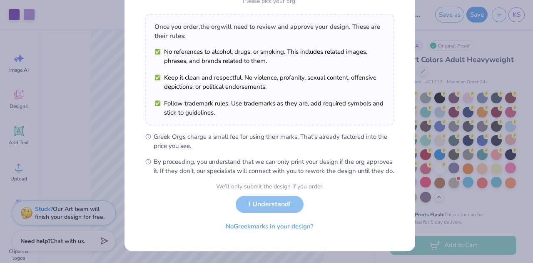
scroll to position [126, 0]
click at [294, 229] on button "No Greek marks in your design?" at bounding box center [270, 224] width 102 height 17
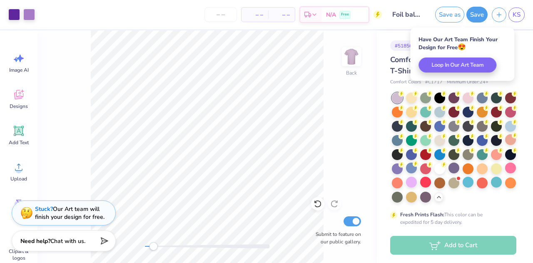
scroll to position [4, 0]
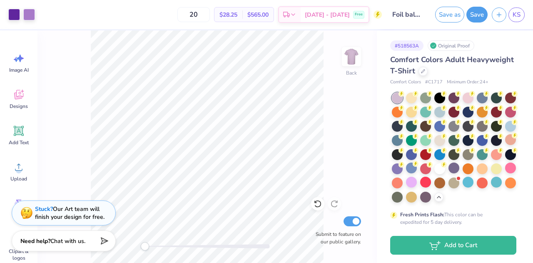
click at [142, 253] on div "Back Submit to feature on our public gallery." at bounding box center [206, 146] width 339 height 232
click at [425, 69] on icon at bounding box center [423, 70] width 4 height 4
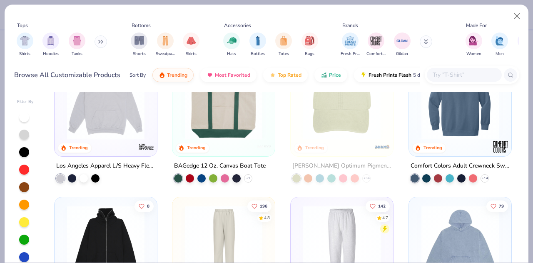
scroll to position [875, 0]
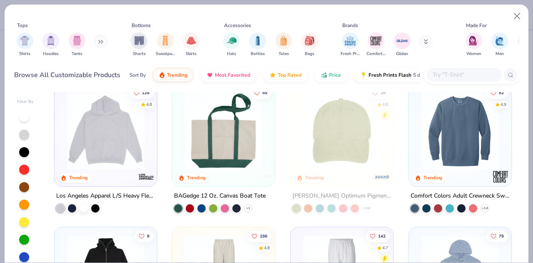
click at [455, 156] on img at bounding box center [460, 130] width 86 height 77
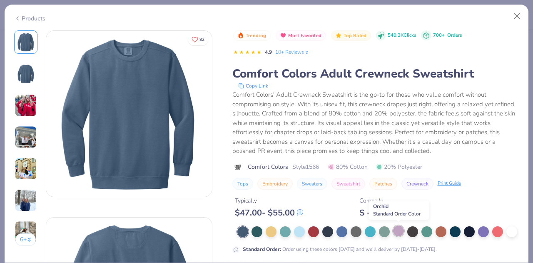
click at [398, 231] on div at bounding box center [398, 230] width 11 height 11
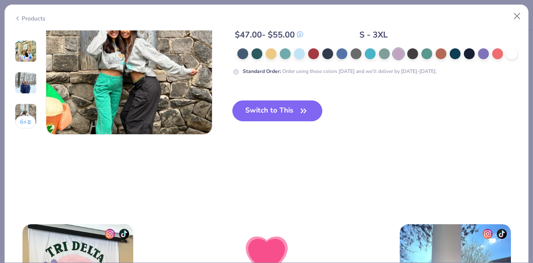
scroll to position [1124, 0]
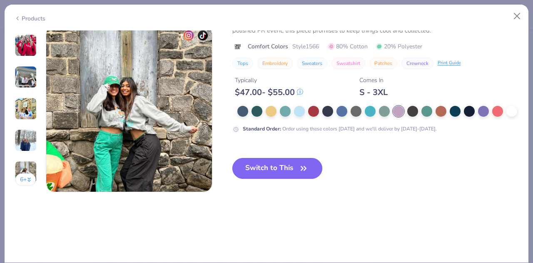
click at [271, 174] on button "Switch to This" at bounding box center [277, 168] width 90 height 21
click at [277, 170] on button "Switch to This" at bounding box center [277, 168] width 90 height 21
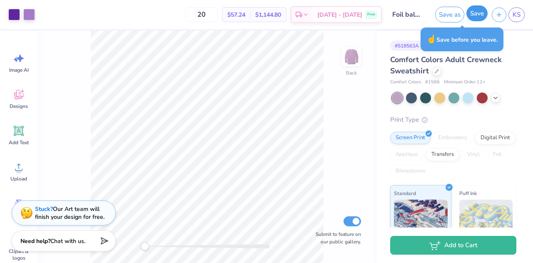
click at [478, 19] on button "Save" at bounding box center [476, 13] width 21 height 16
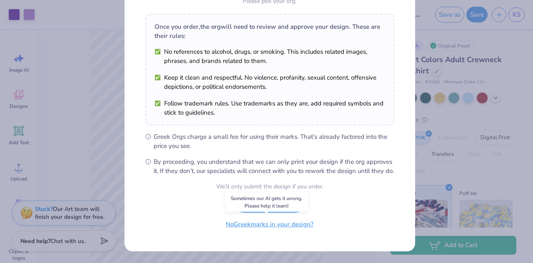
click at [280, 229] on button "No Greek marks in your design?" at bounding box center [270, 224] width 102 height 17
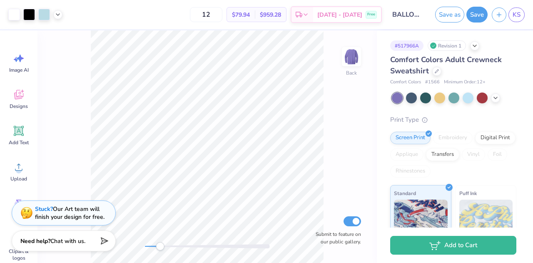
drag, startPoint x: 150, startPoint y: 247, endPoint x: 160, endPoint y: 249, distance: 9.7
click at [160, 249] on div "Accessibility label" at bounding box center [160, 246] width 8 height 8
drag, startPoint x: 162, startPoint y: 246, endPoint x: 146, endPoint y: 247, distance: 15.9
click at [146, 247] on div "Accessibility label" at bounding box center [146, 246] width 8 height 8
drag, startPoint x: 524, startPoint y: 147, endPoint x: 518, endPoint y: 147, distance: 5.9
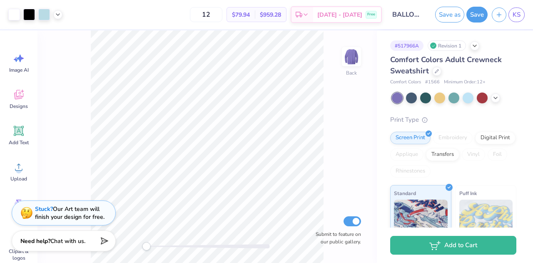
click at [524, 147] on div "# 517966A Revision 1 Comfort Colors Adult Crewneck Sweatshirt Comfort Colors # …" at bounding box center [455, 201] width 156 height 343
